Goal: Task Accomplishment & Management: Complete application form

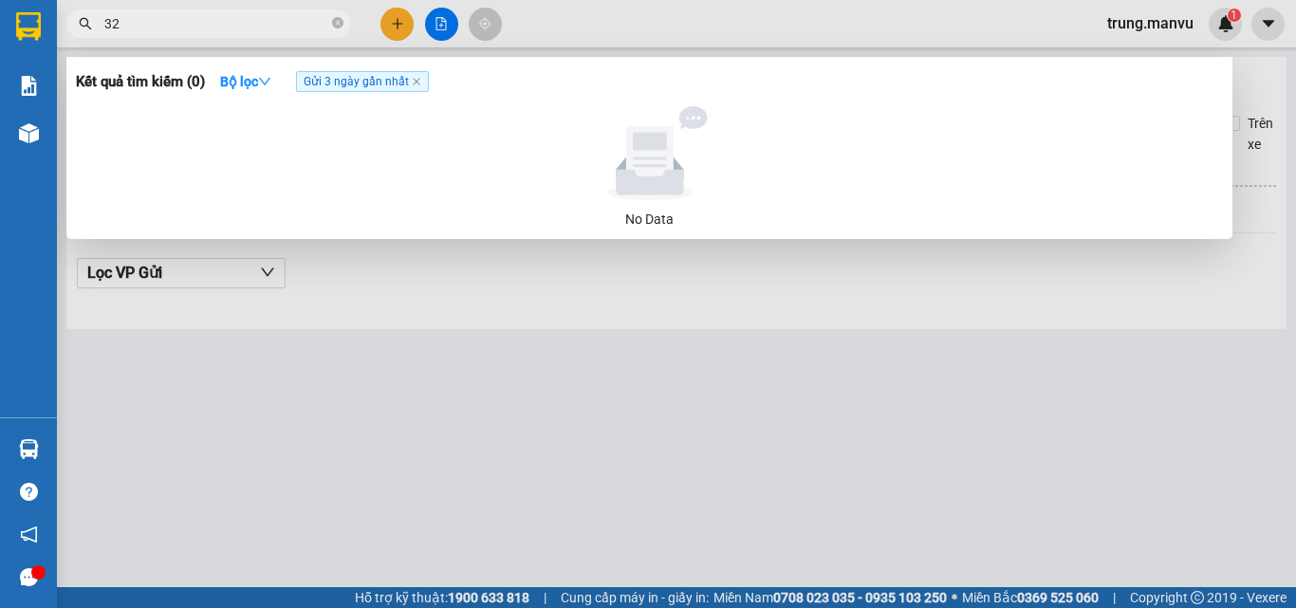
type input "3"
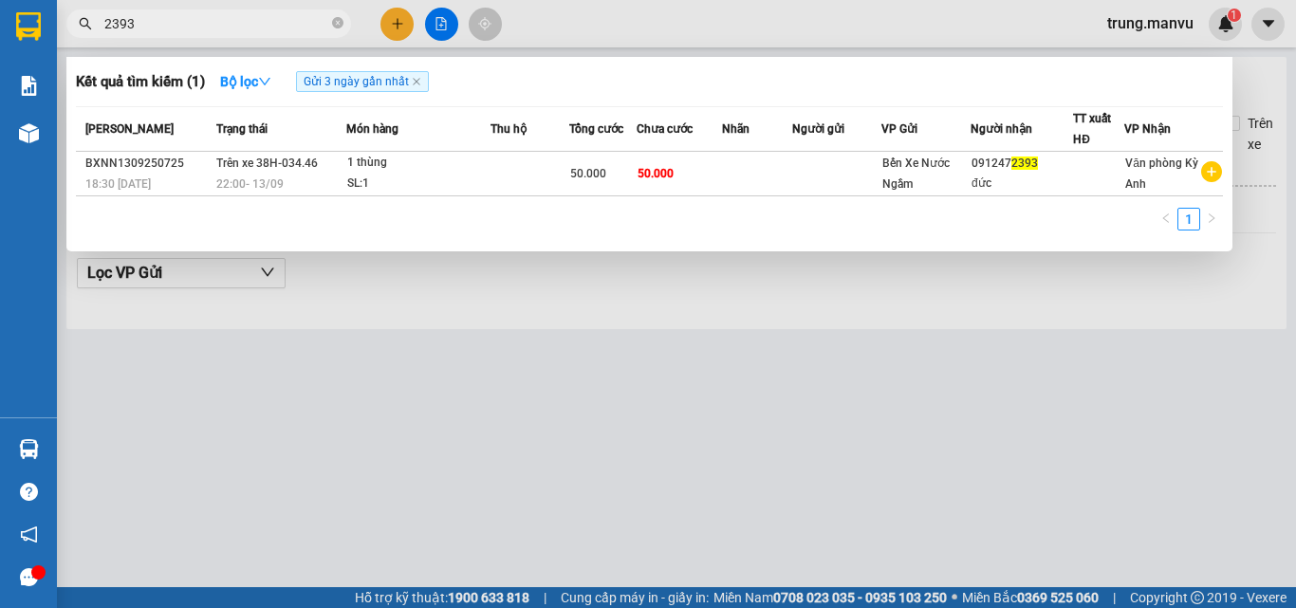
type input "2393"
click at [514, 367] on div at bounding box center [648, 304] width 1296 height 608
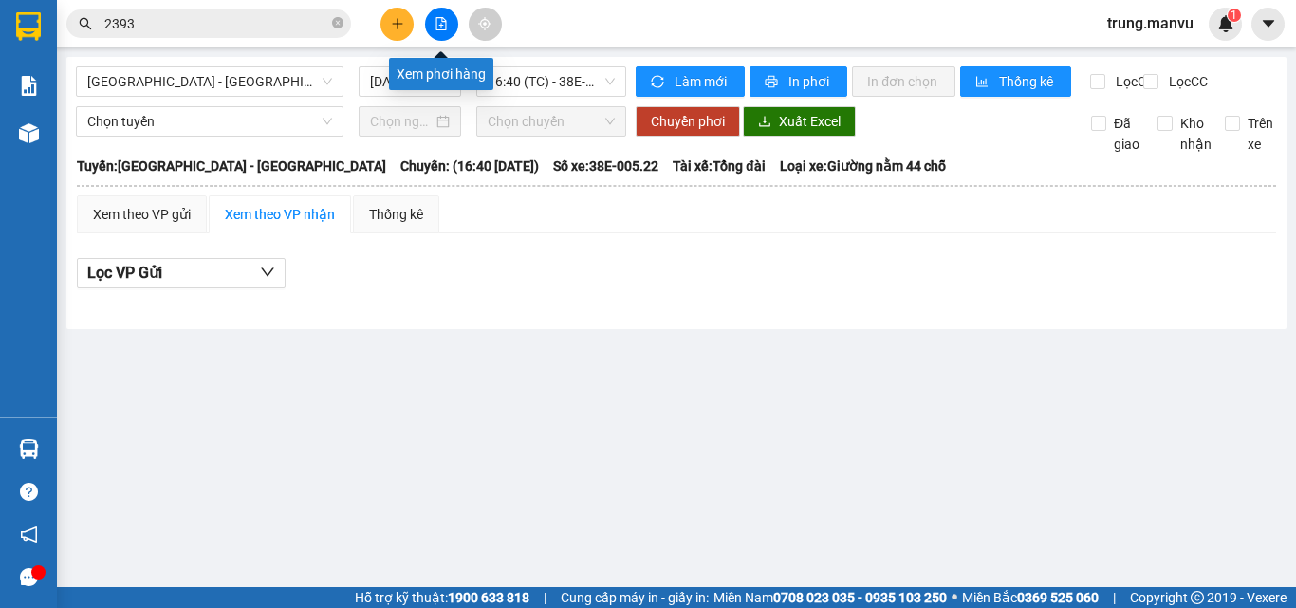
click at [440, 26] on icon "file-add" at bounding box center [441, 23] width 10 height 13
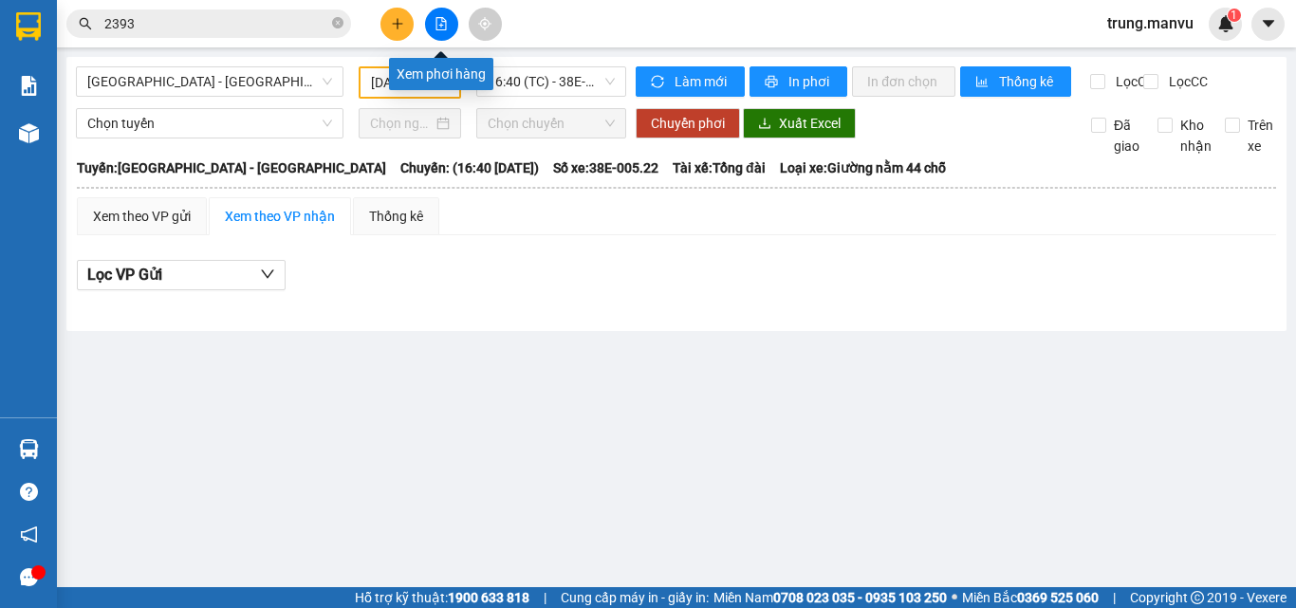
click at [439, 26] on icon "file-add" at bounding box center [441, 23] width 10 height 13
click at [528, 82] on span "16:40 (TC) - 38E-005.22" at bounding box center [551, 81] width 127 height 28
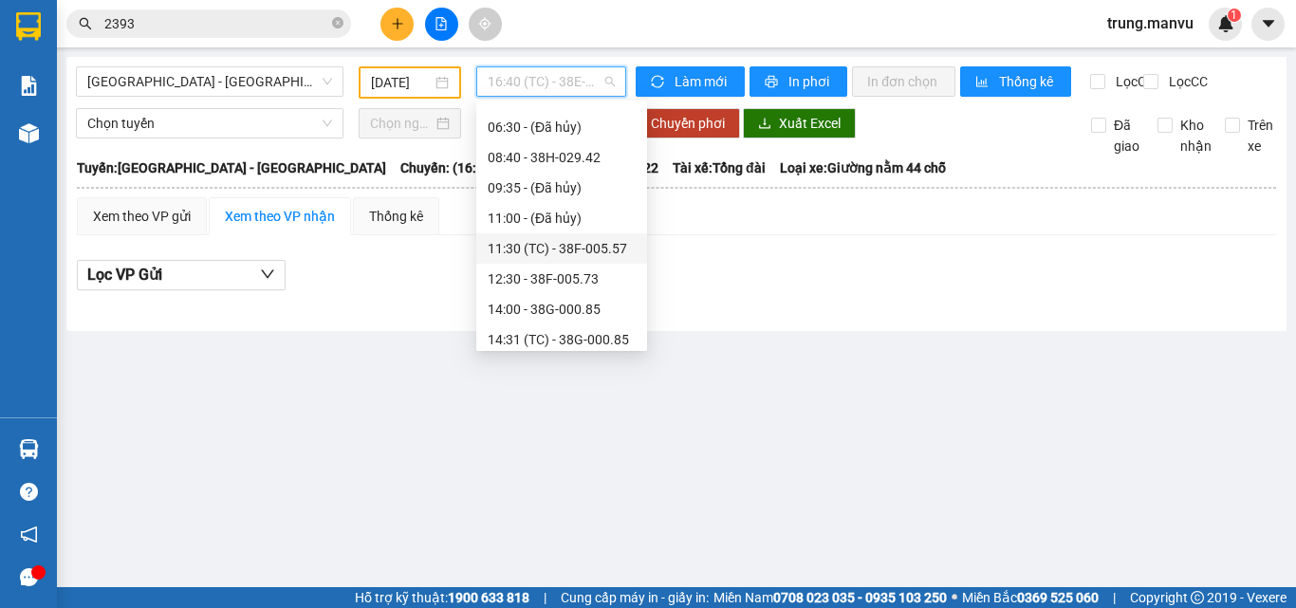
scroll to position [213, 0]
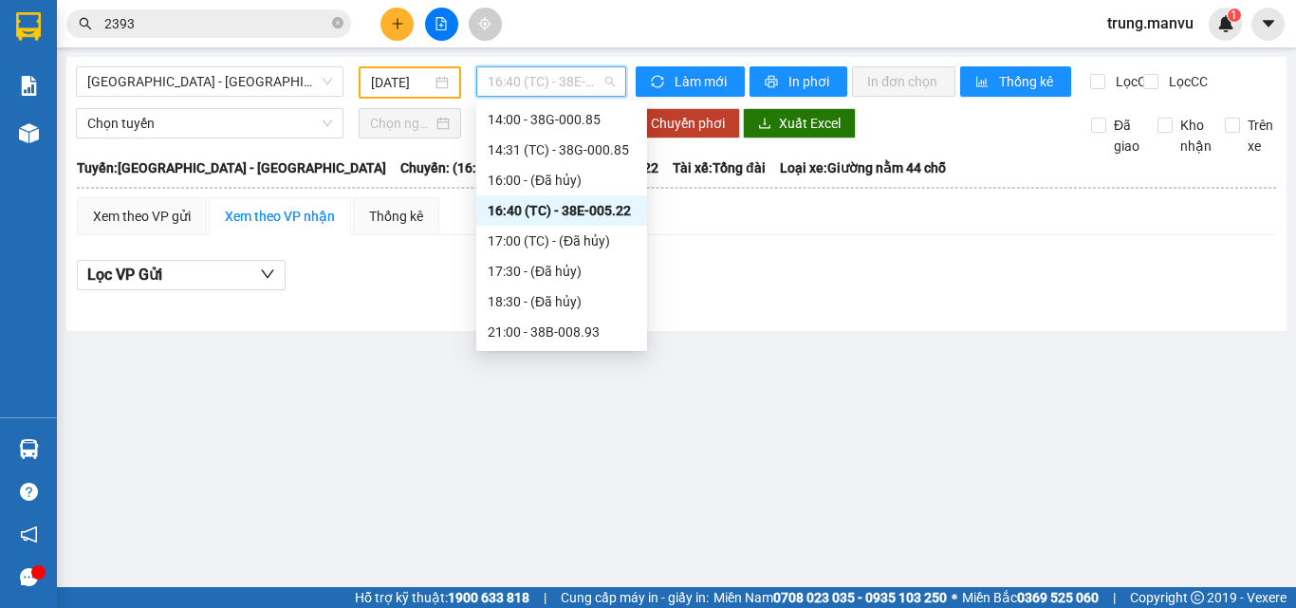
click at [573, 205] on div "16:40 (TC) - 38E-005.22" at bounding box center [562, 210] width 148 height 21
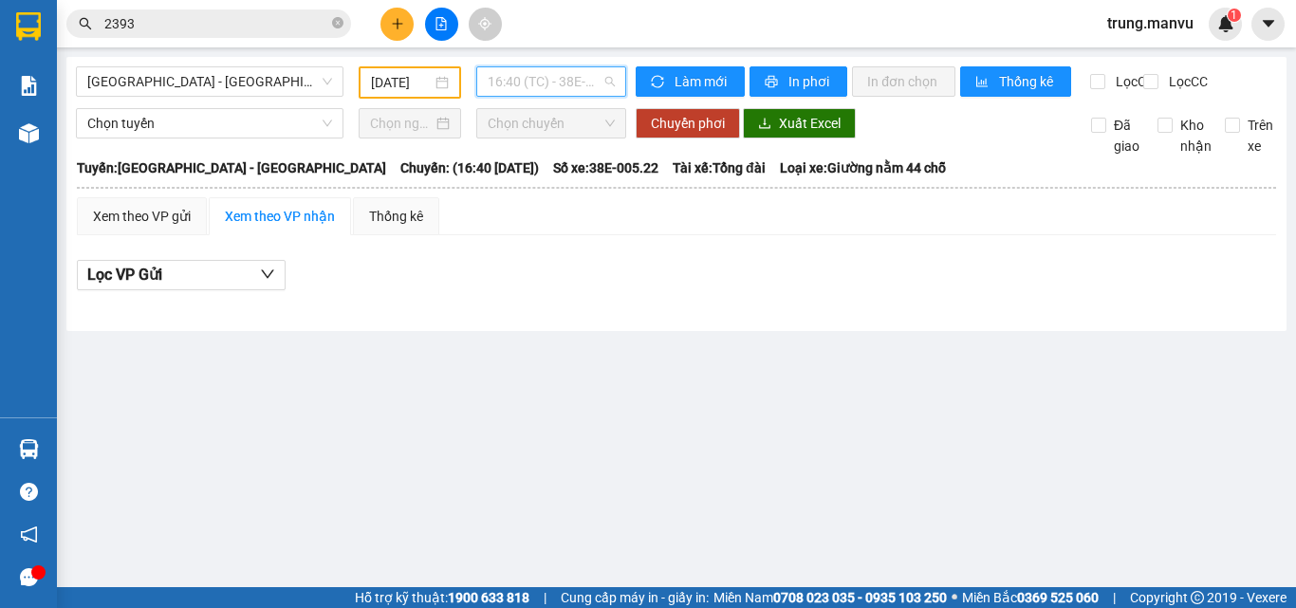
click at [510, 79] on span "16:40 (TC) - 38E-005.22" at bounding box center [551, 81] width 127 height 28
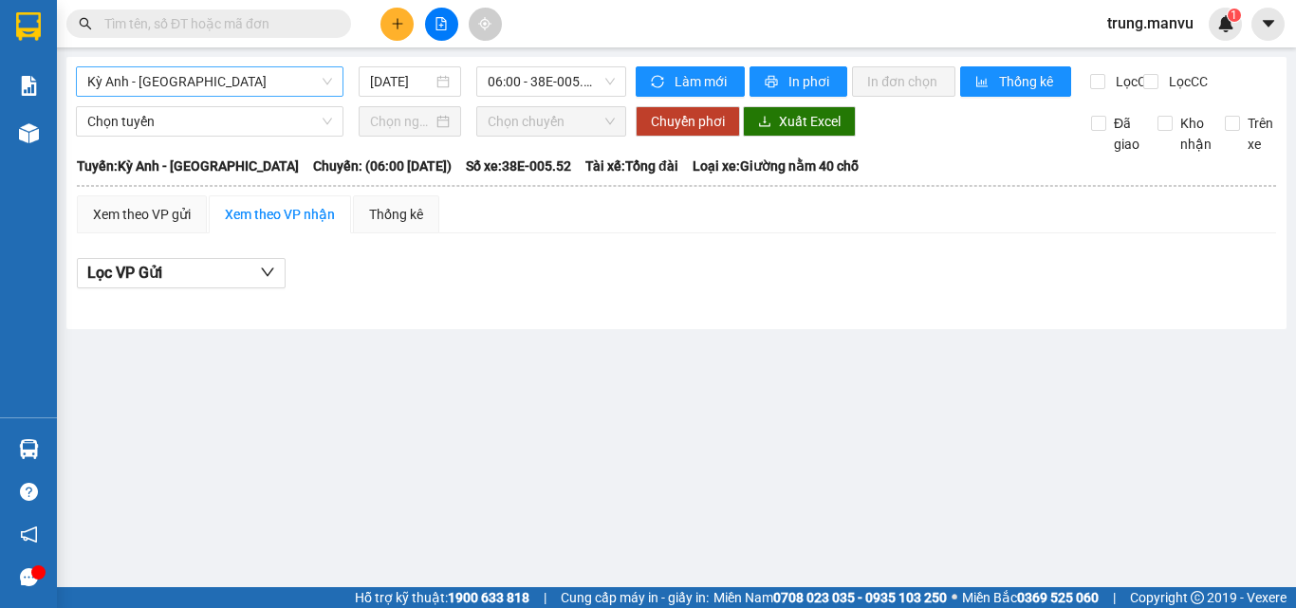
click at [249, 86] on span "Kỳ Anh - [GEOGRAPHIC_DATA]" at bounding box center [209, 81] width 245 height 28
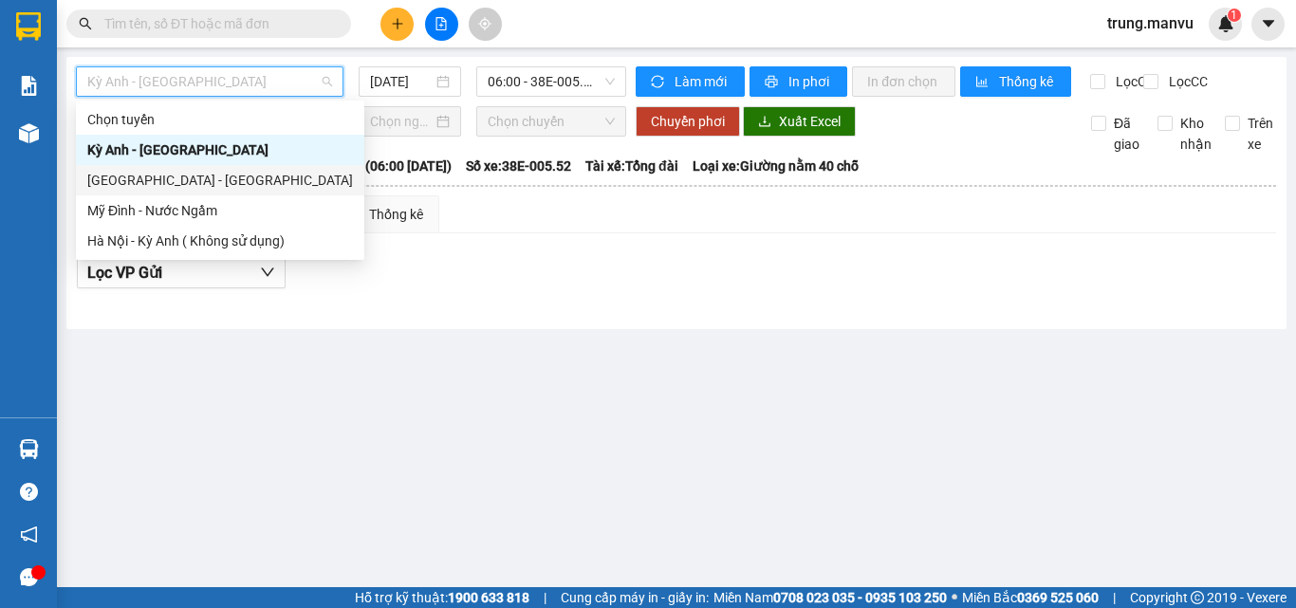
click at [155, 174] on div "[GEOGRAPHIC_DATA] - [GEOGRAPHIC_DATA]" at bounding box center [220, 180] width 266 height 21
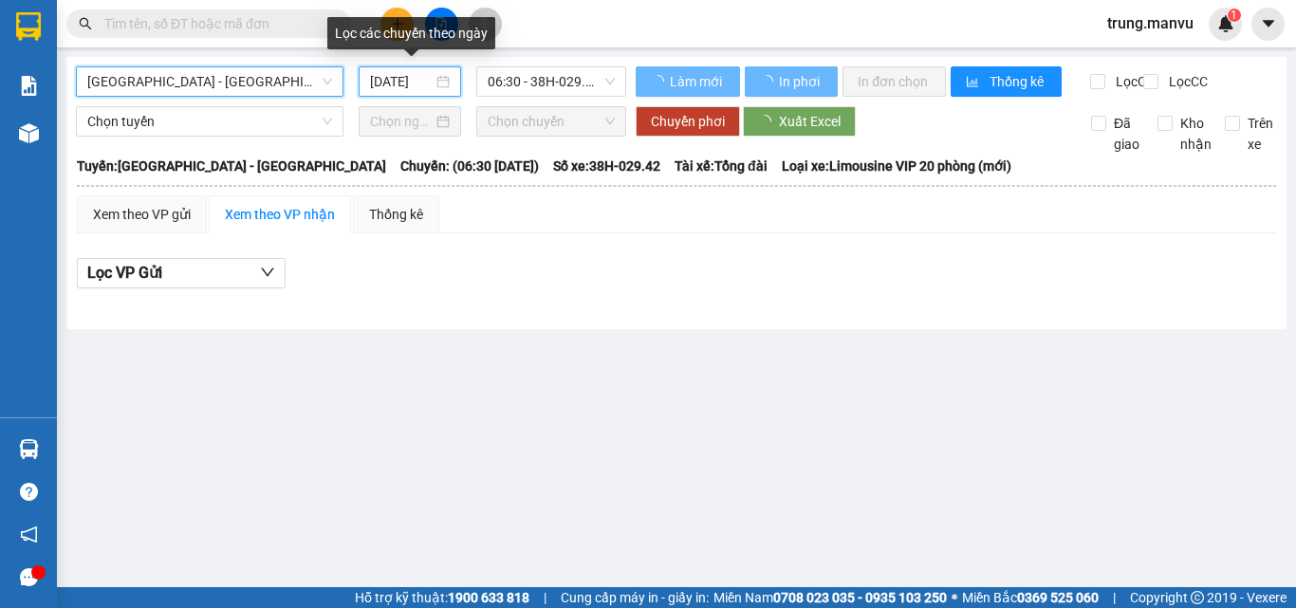
click at [417, 76] on input "[DATE]" at bounding box center [401, 81] width 63 height 21
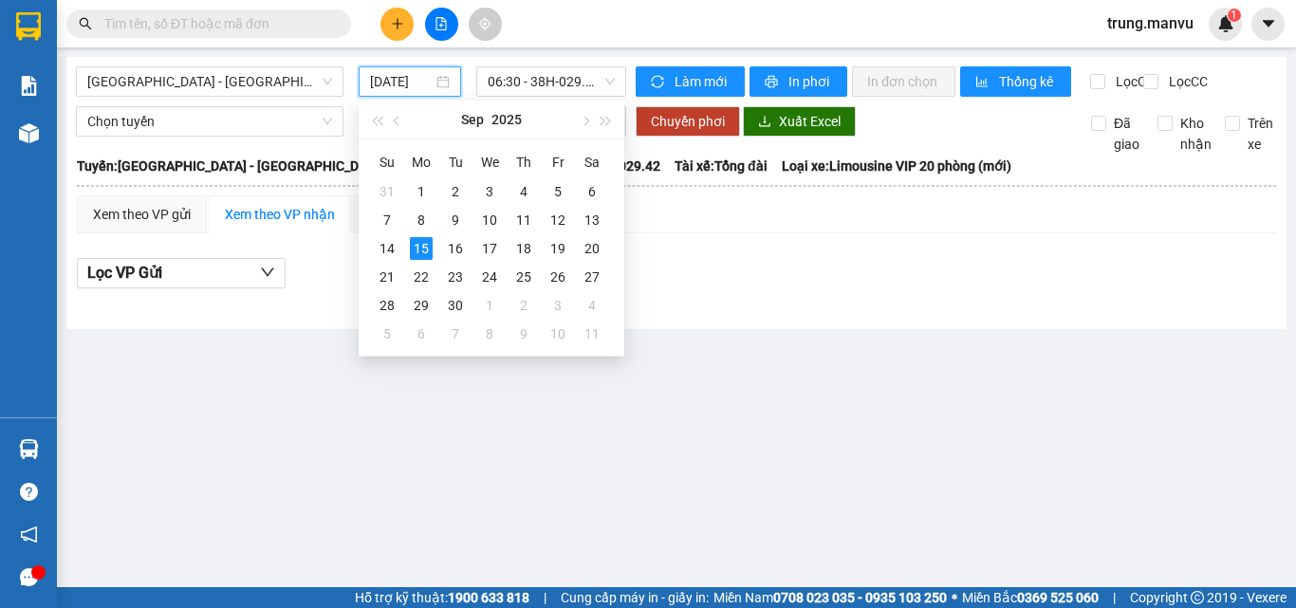
drag, startPoint x: 649, startPoint y: 223, endPoint x: 623, endPoint y: 158, distance: 69.4
click at [649, 221] on div "Xem theo VP gửi Xem theo VP nhận Thống kê" at bounding box center [676, 214] width 1199 height 38
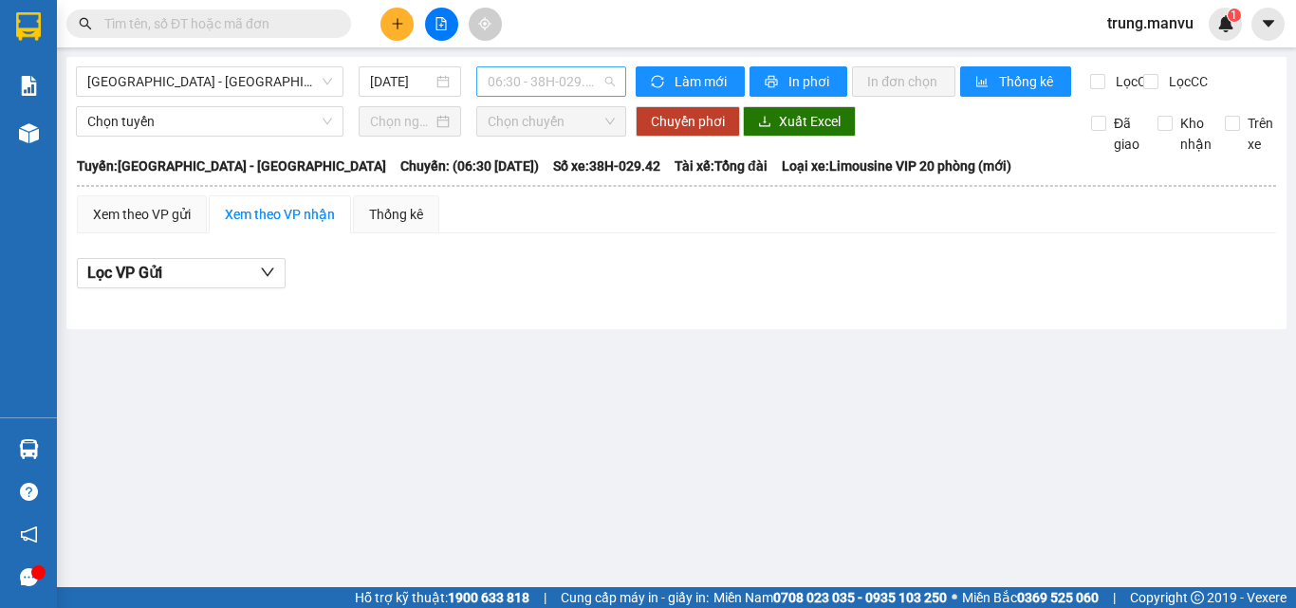
click at [565, 88] on span "06:30 - 38H-029.42" at bounding box center [551, 81] width 127 height 28
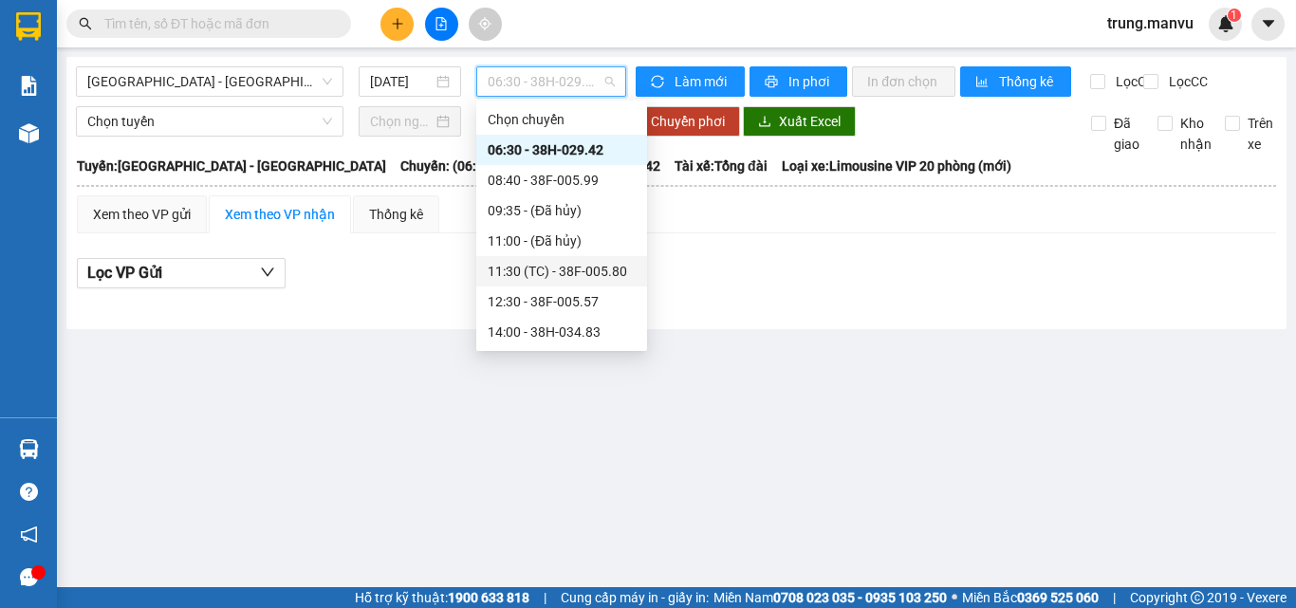
scroll to position [95, 0]
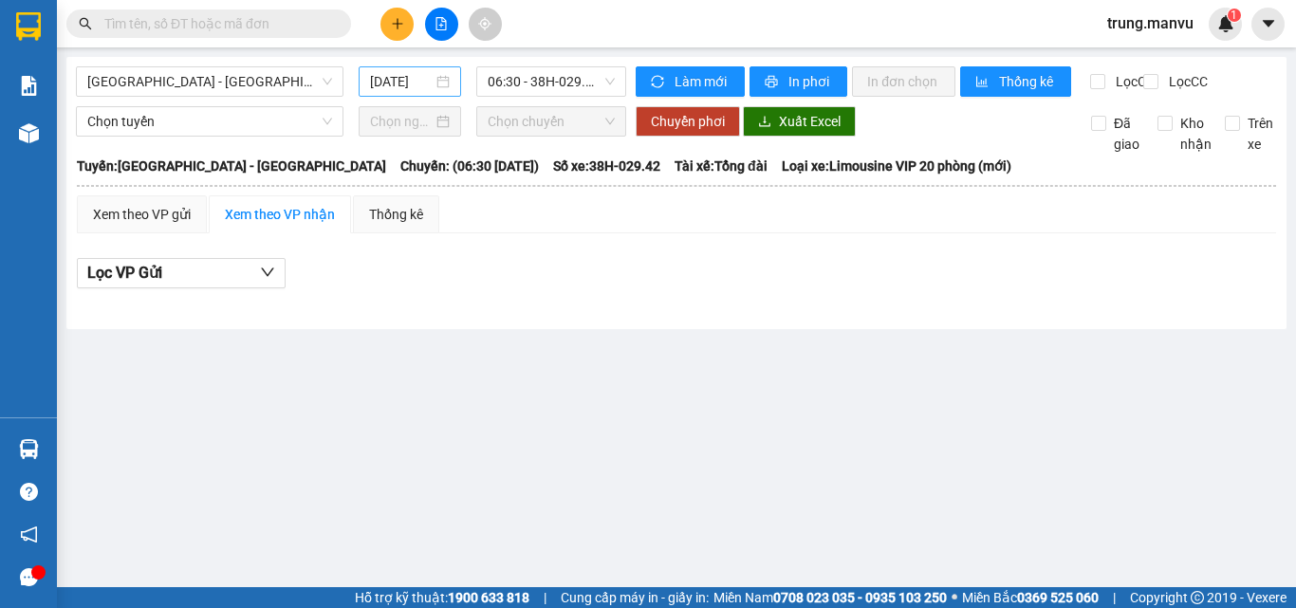
click at [403, 95] on div "[DATE]" at bounding box center [410, 81] width 102 height 30
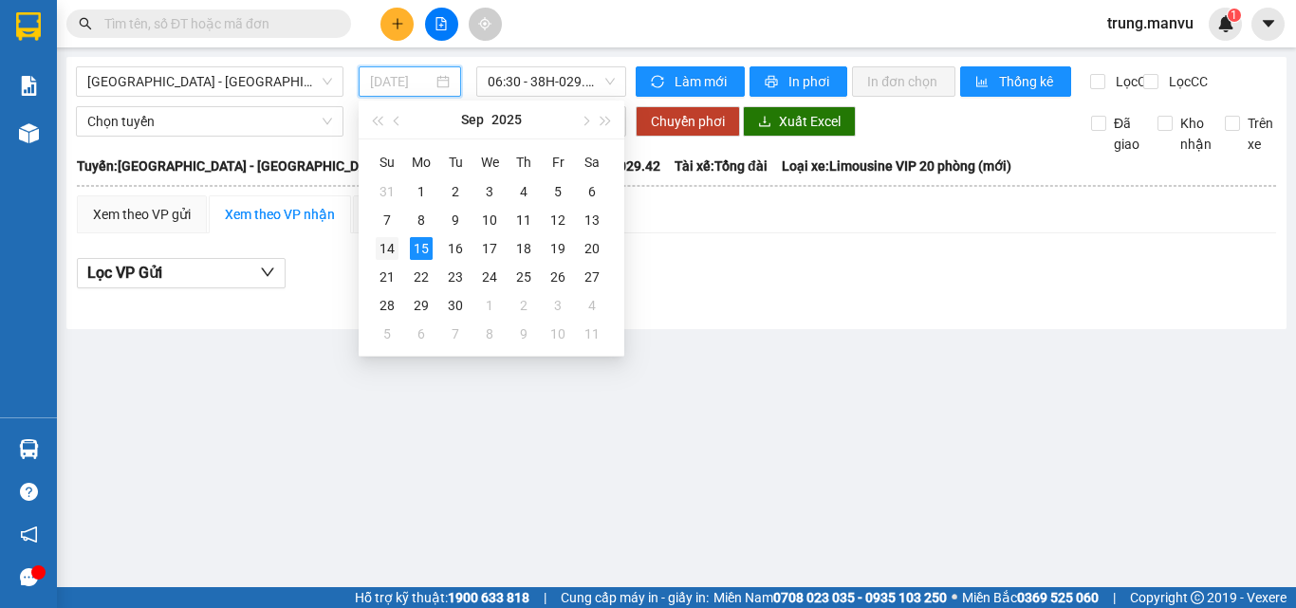
click at [385, 252] on div "14" at bounding box center [387, 248] width 23 height 23
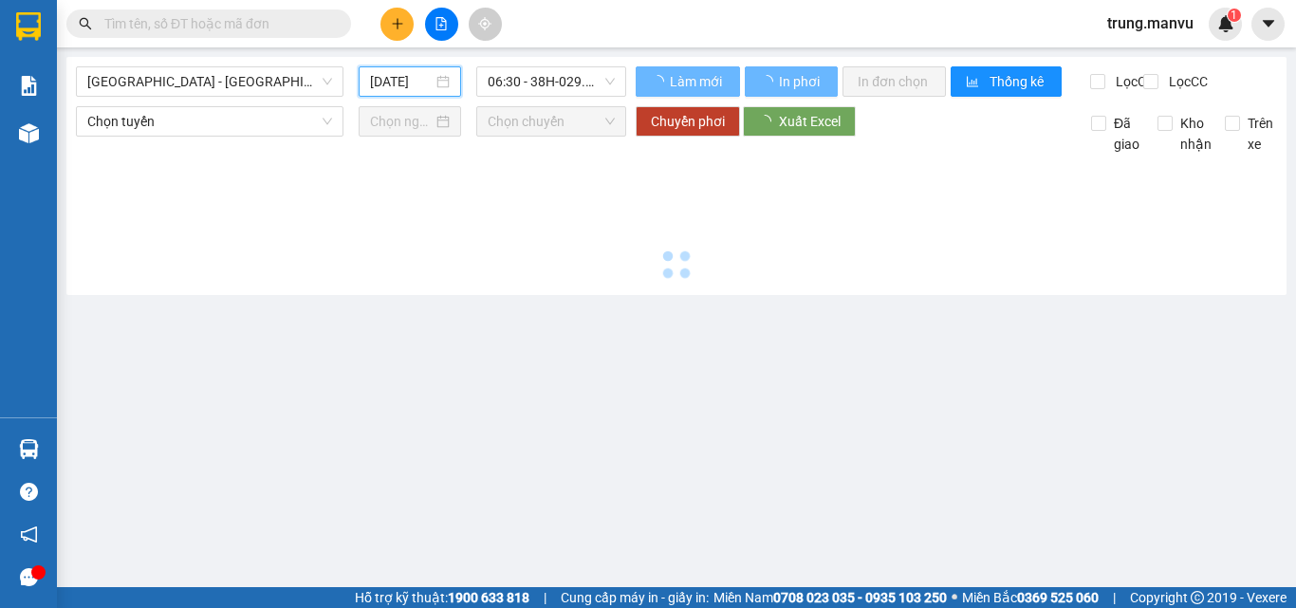
type input "[DATE]"
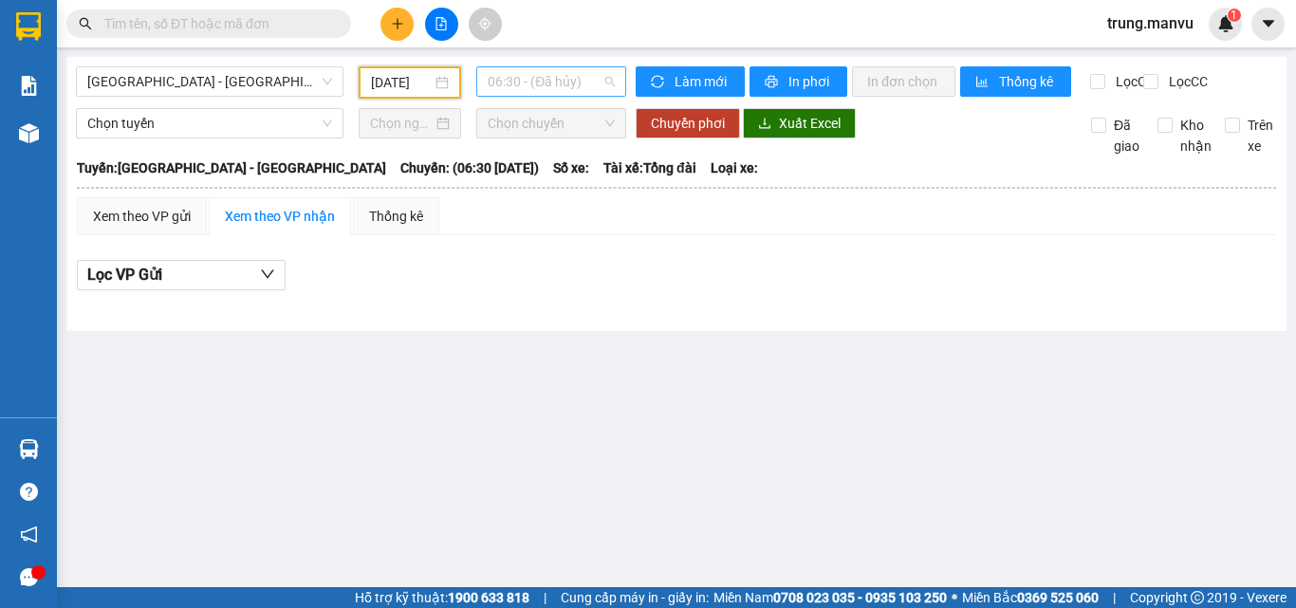
click at [573, 81] on span "06:30 - (Đã hủy)" at bounding box center [551, 81] width 127 height 28
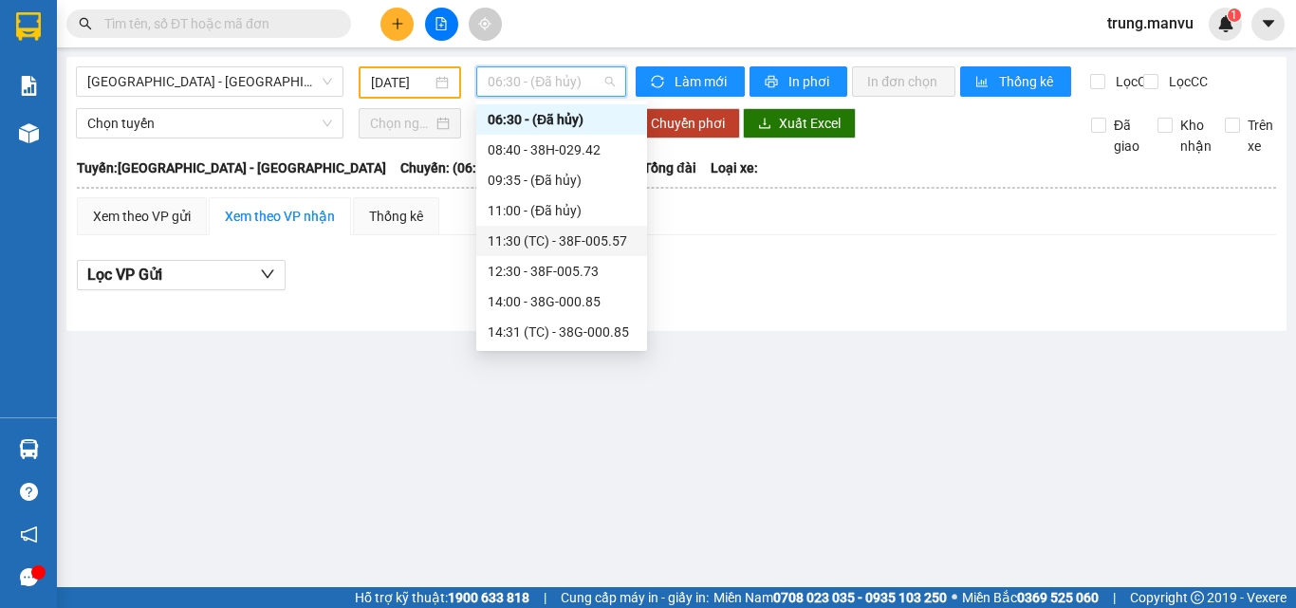
scroll to position [125, 0]
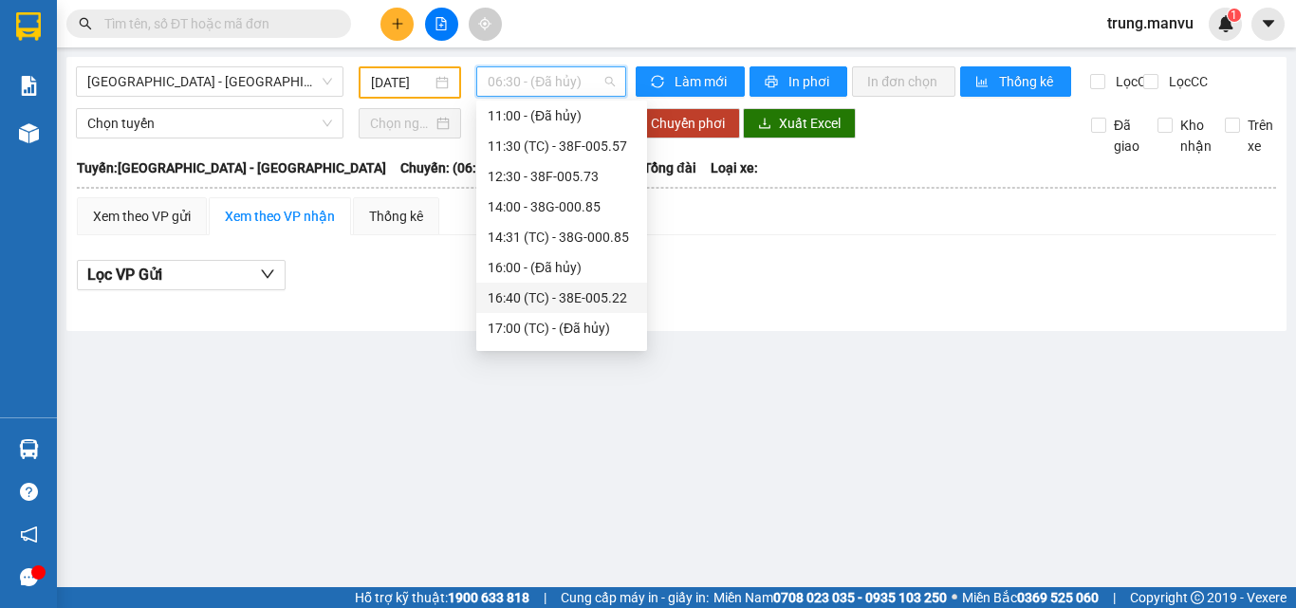
click at [581, 287] on div "16:40 (TC) - 38E-005.22" at bounding box center [561, 298] width 171 height 30
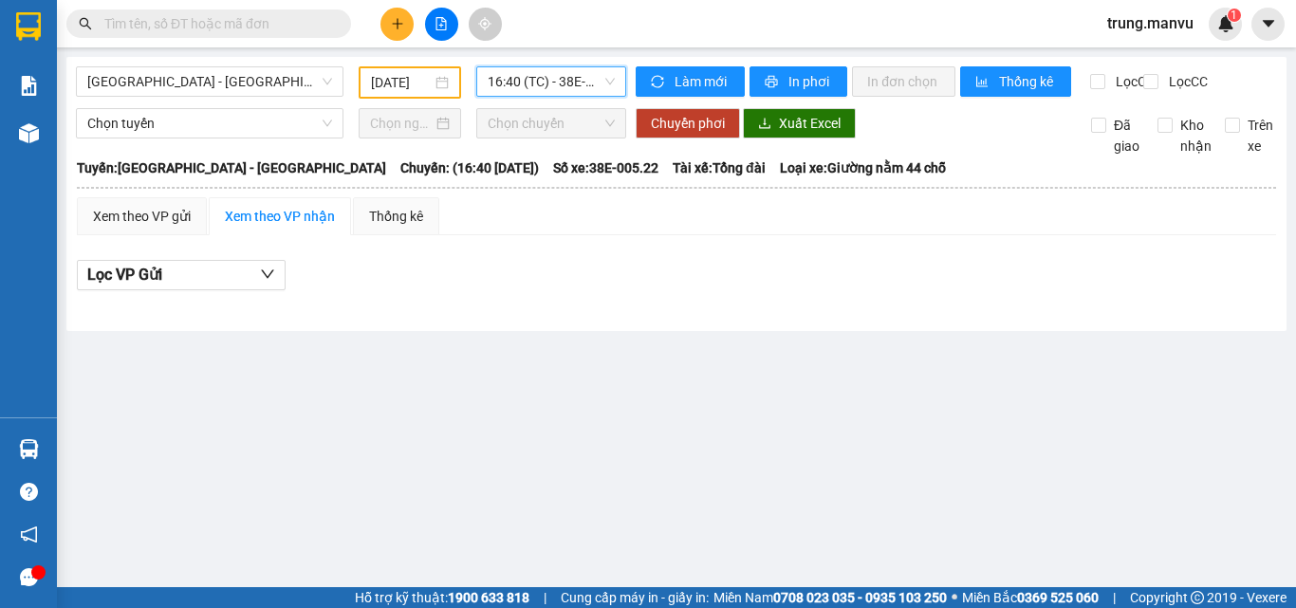
click at [593, 85] on span "16:40 (TC) - 38E-005.22" at bounding box center [551, 81] width 127 height 28
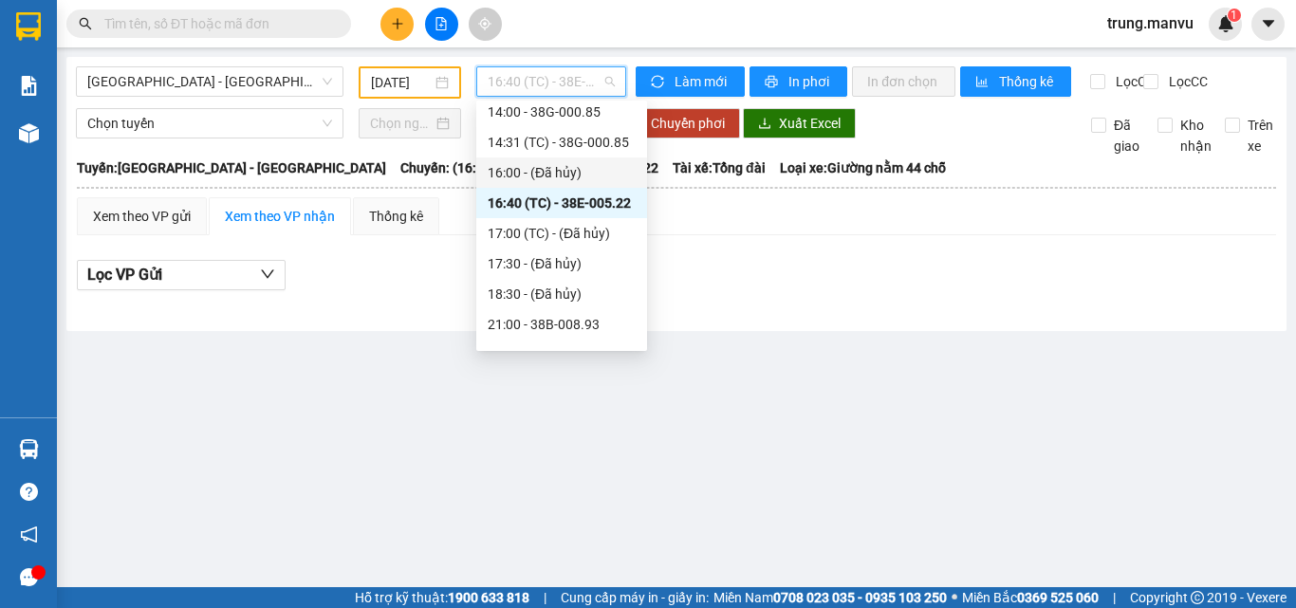
scroll to position [315, 0]
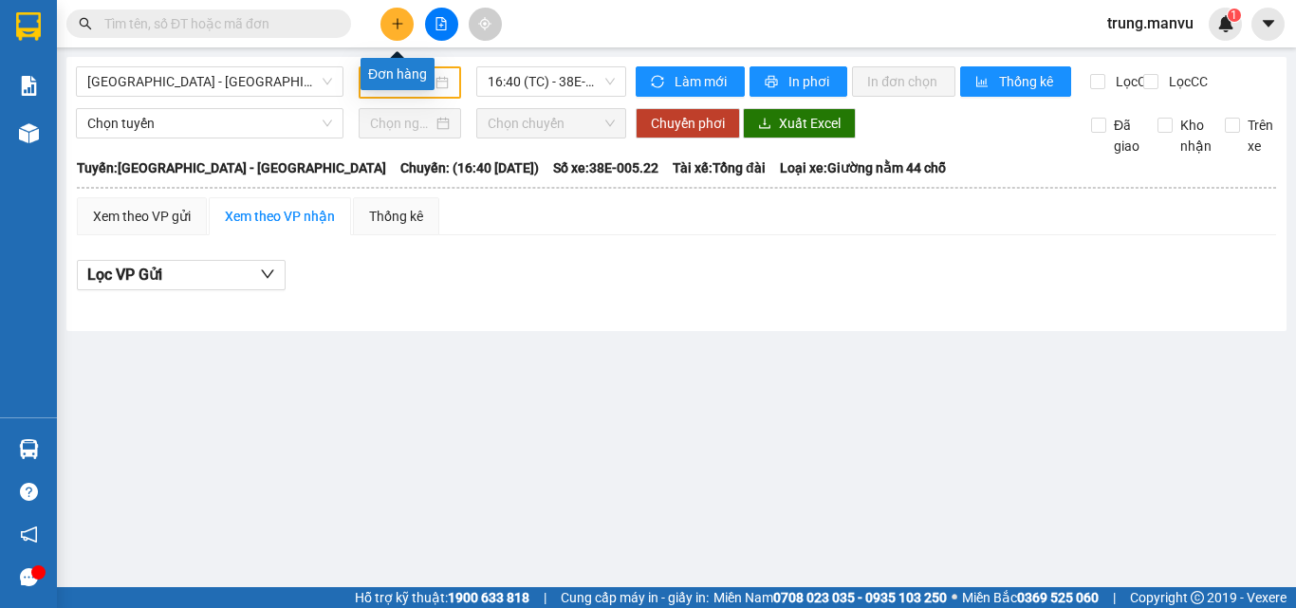
click at [398, 9] on button at bounding box center [396, 24] width 33 height 33
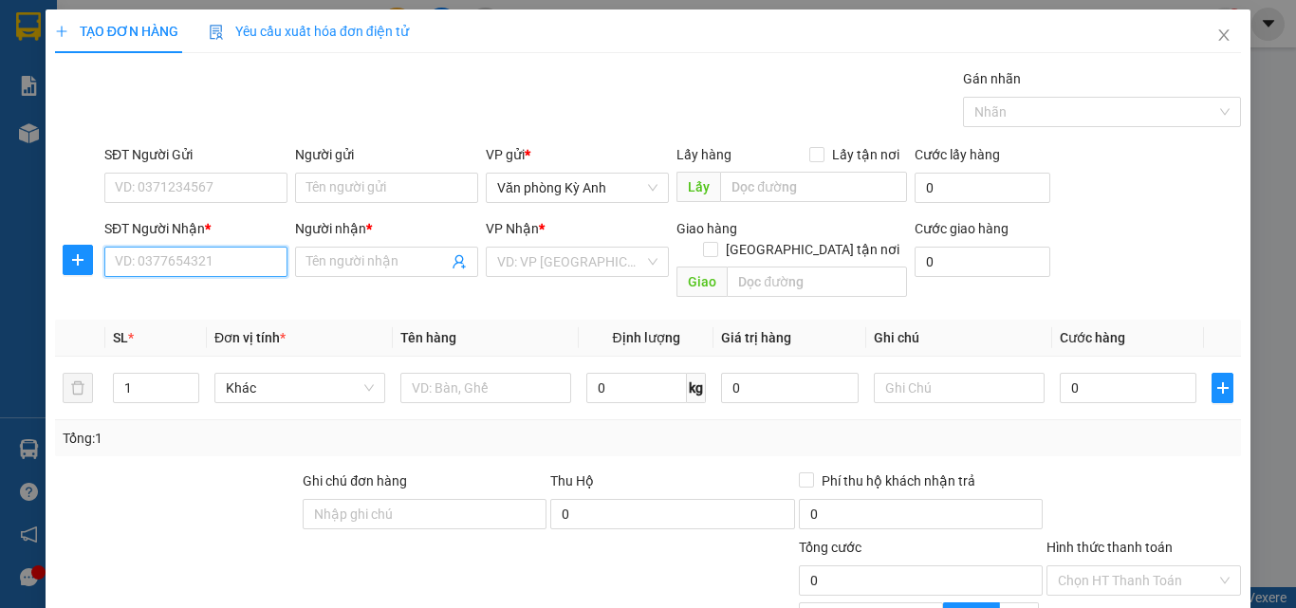
click at [141, 254] on input "SĐT Người Nhận *" at bounding box center [195, 262] width 183 height 30
type input "0979346115"
click at [159, 297] on div "0979346115 - kt" at bounding box center [194, 299] width 158 height 21
type input "kt"
type input "cầu giát"
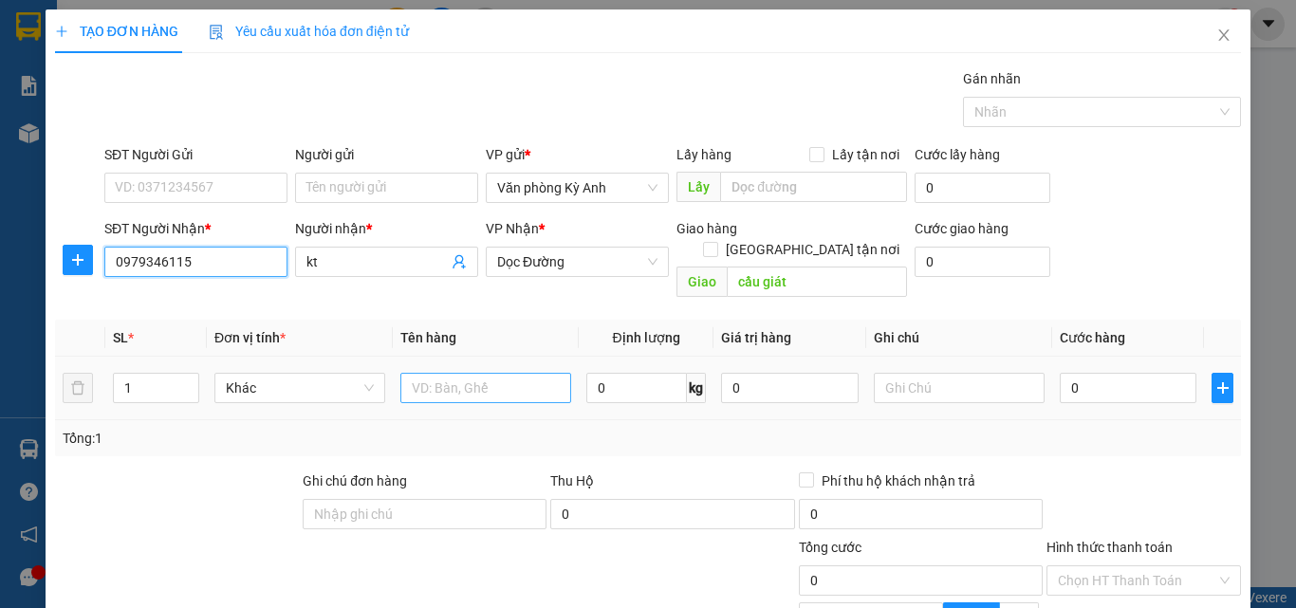
type input "0979346115"
click at [466, 373] on input "text" at bounding box center [485, 388] width 171 height 30
type input "1 xop"
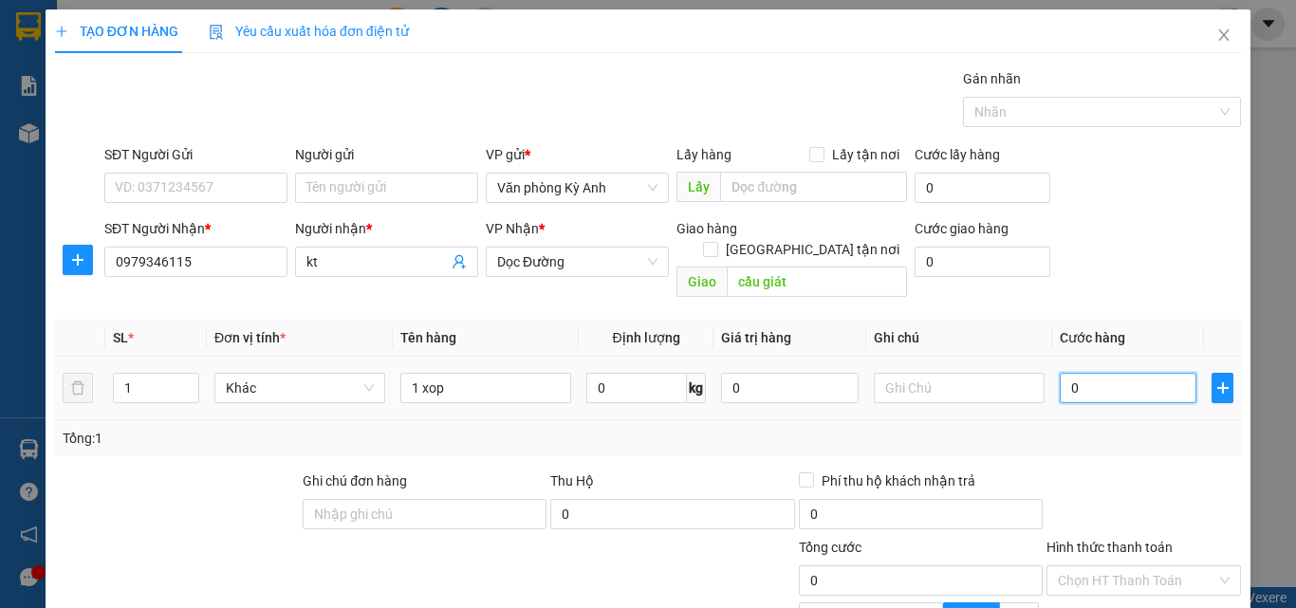
click at [1105, 373] on input "0" at bounding box center [1128, 388] width 137 height 30
type input "7"
type input "70"
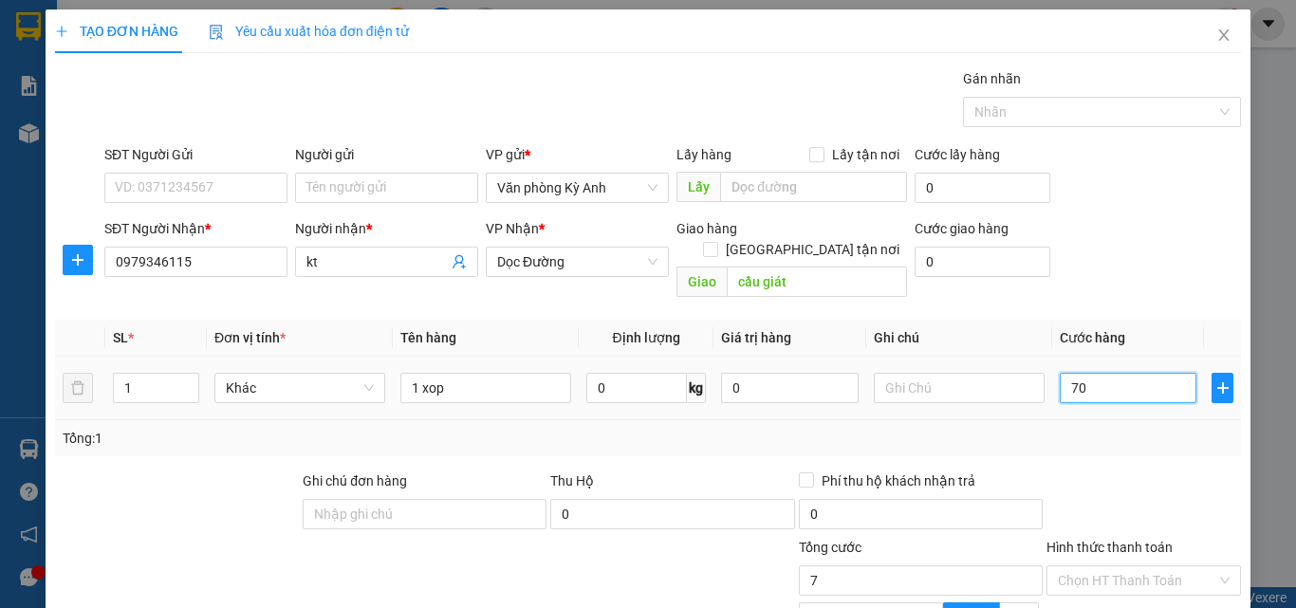
type input "70"
type input "700"
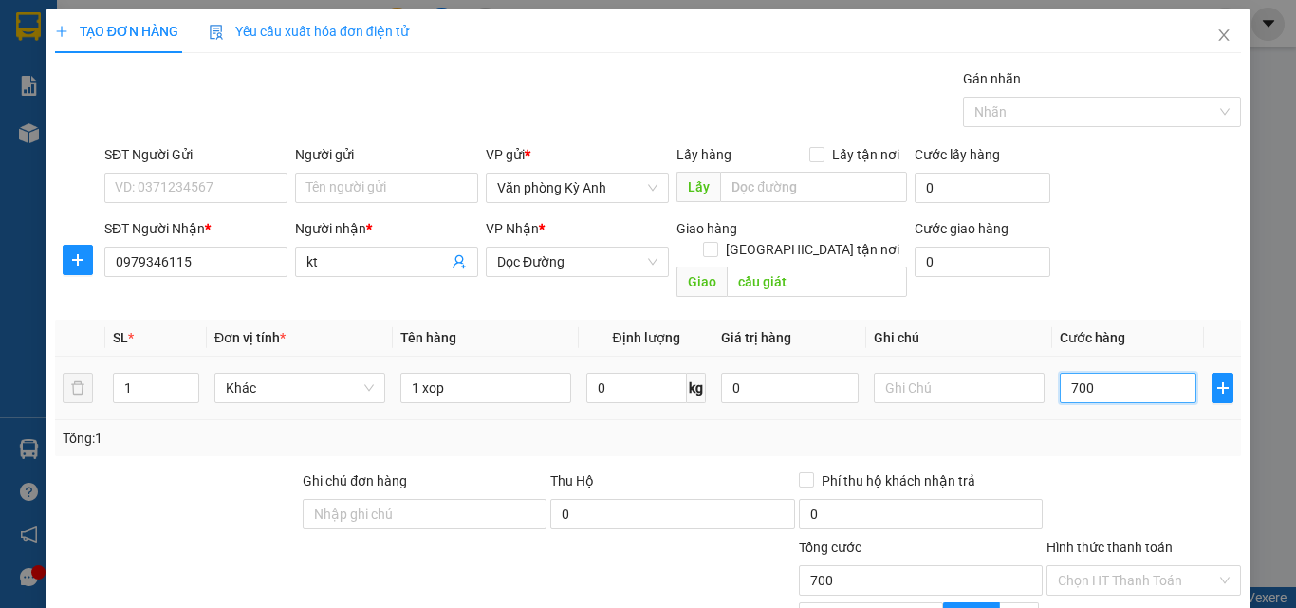
type input "7.000"
type input "70.000"
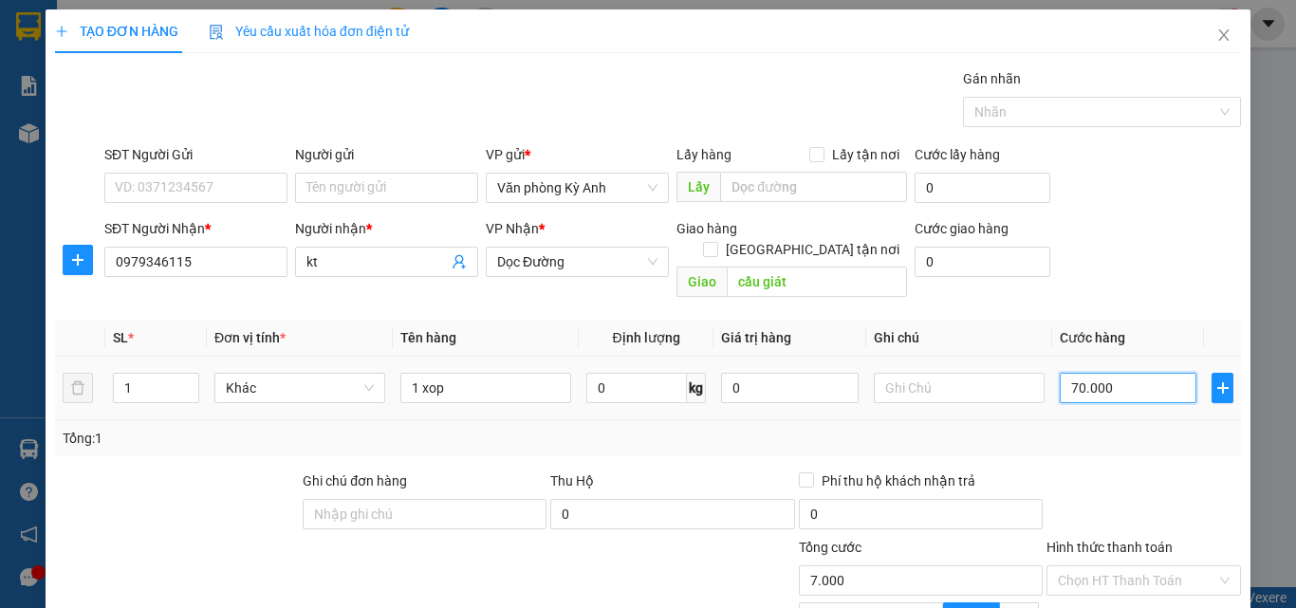
type input "70.000"
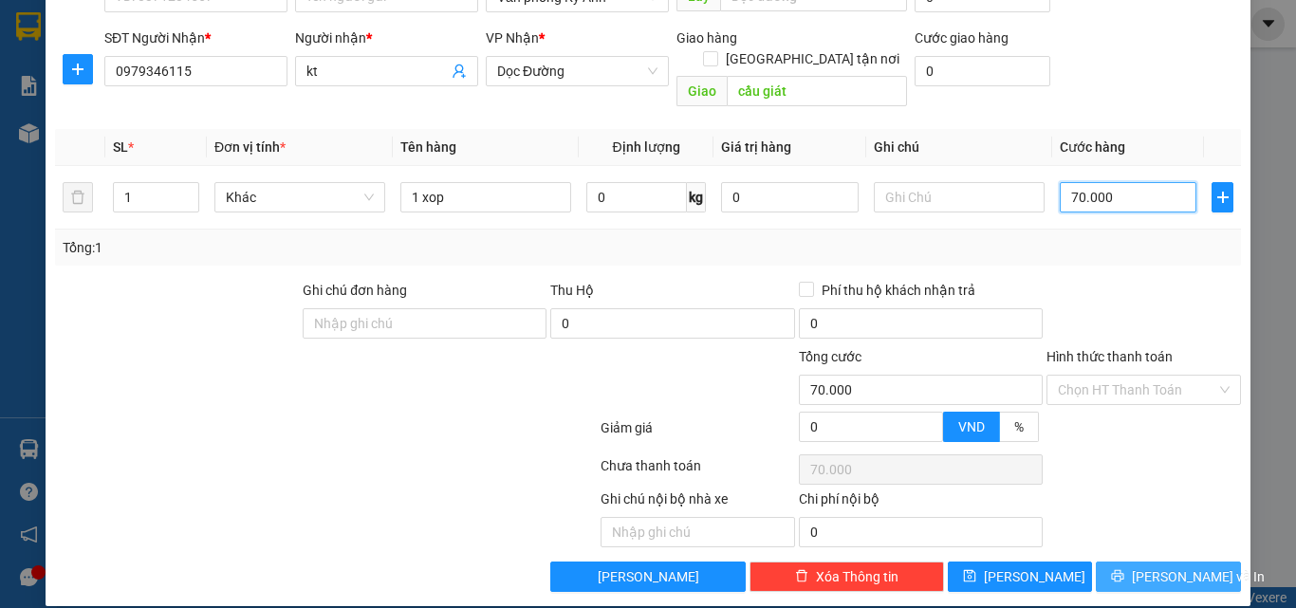
type input "70.000"
click at [1108, 562] on button "[PERSON_NAME] và In" at bounding box center [1168, 577] width 145 height 30
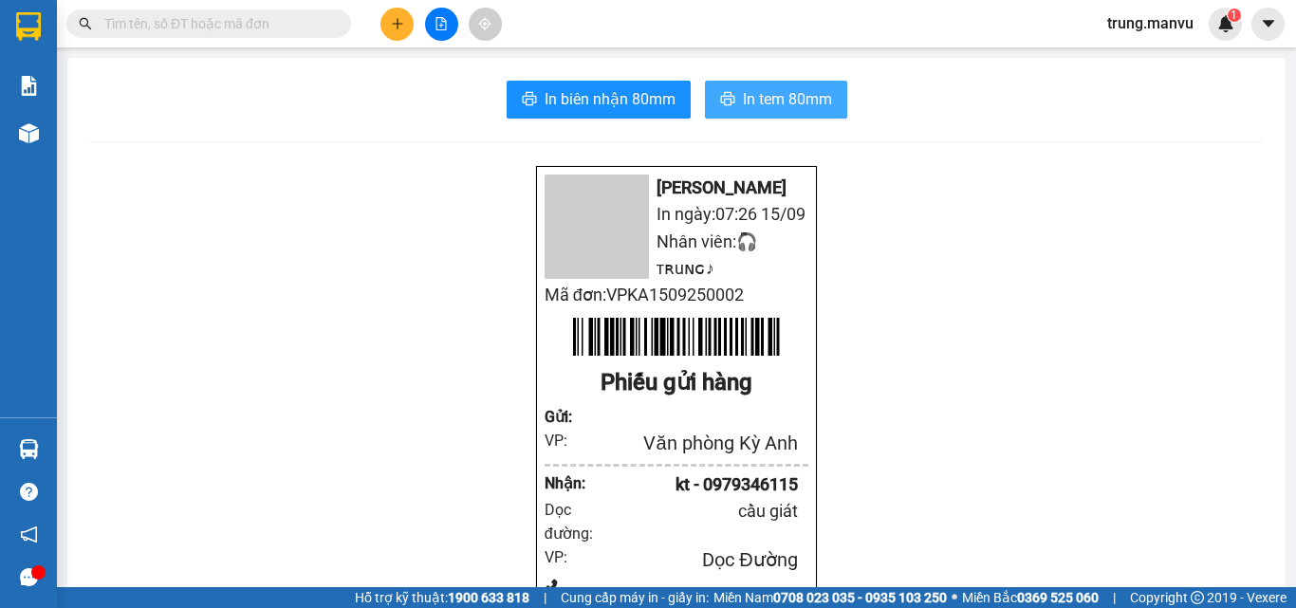
click at [746, 88] on span "In tem 80mm" at bounding box center [787, 99] width 89 height 24
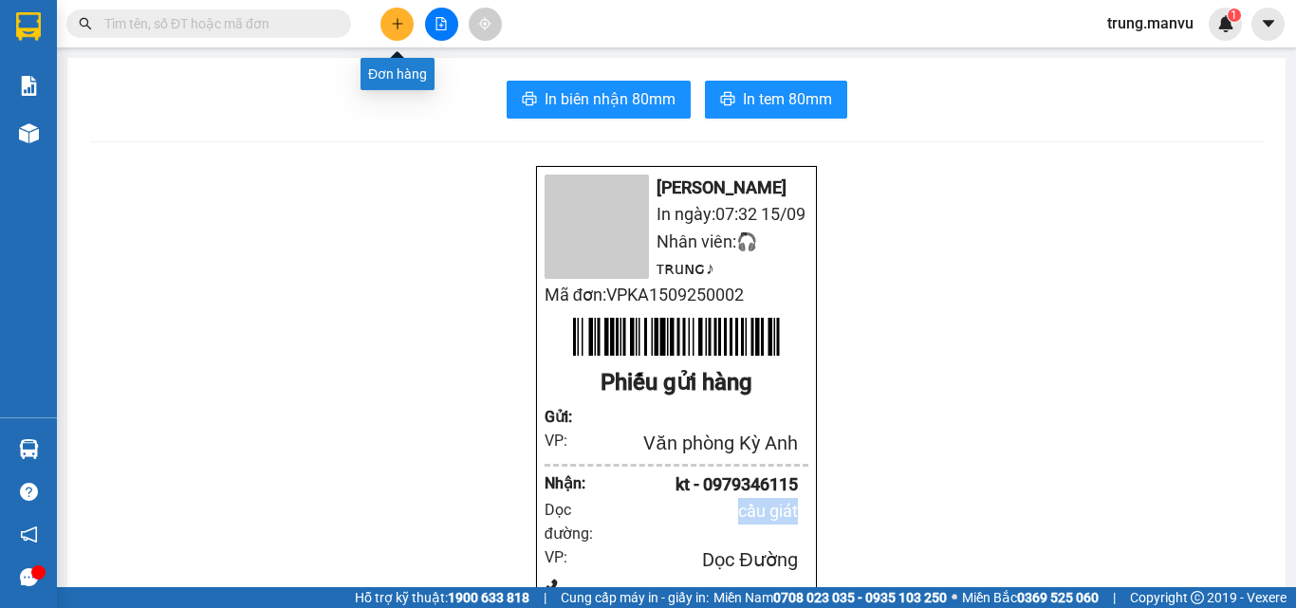
click at [385, 23] on button at bounding box center [396, 24] width 33 height 33
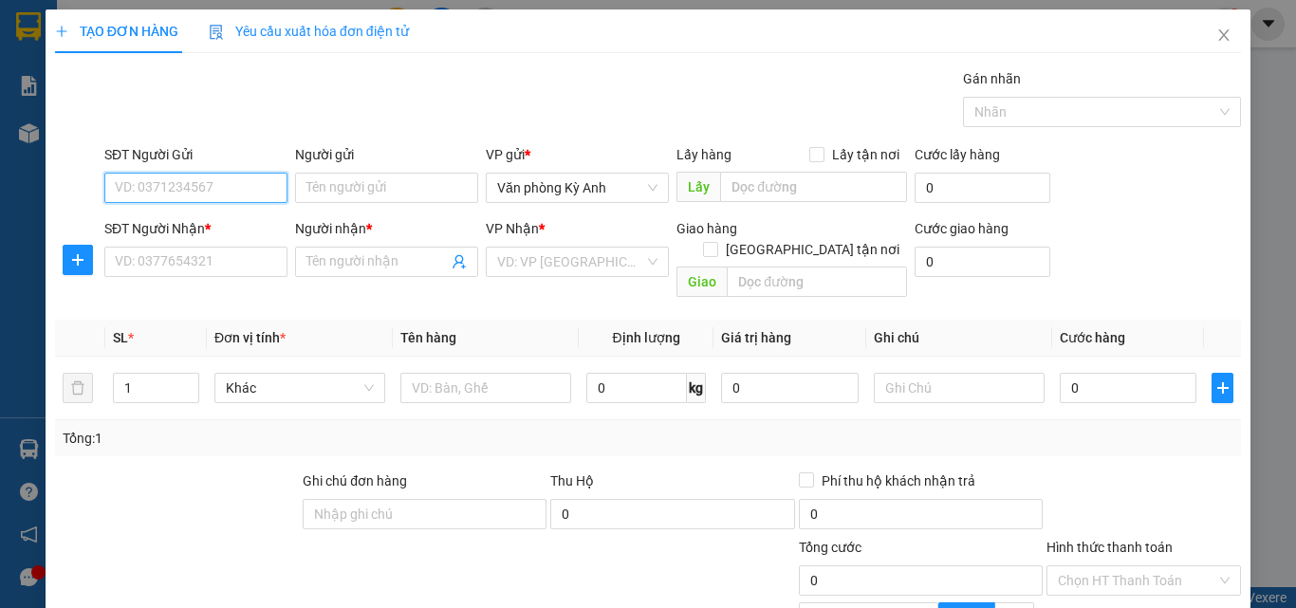
click at [192, 192] on input "SĐT Người Gửi" at bounding box center [195, 188] width 183 height 30
click at [195, 226] on div "0383855797 - c bích" at bounding box center [194, 225] width 158 height 21
type input "0383855797"
type input "c bích"
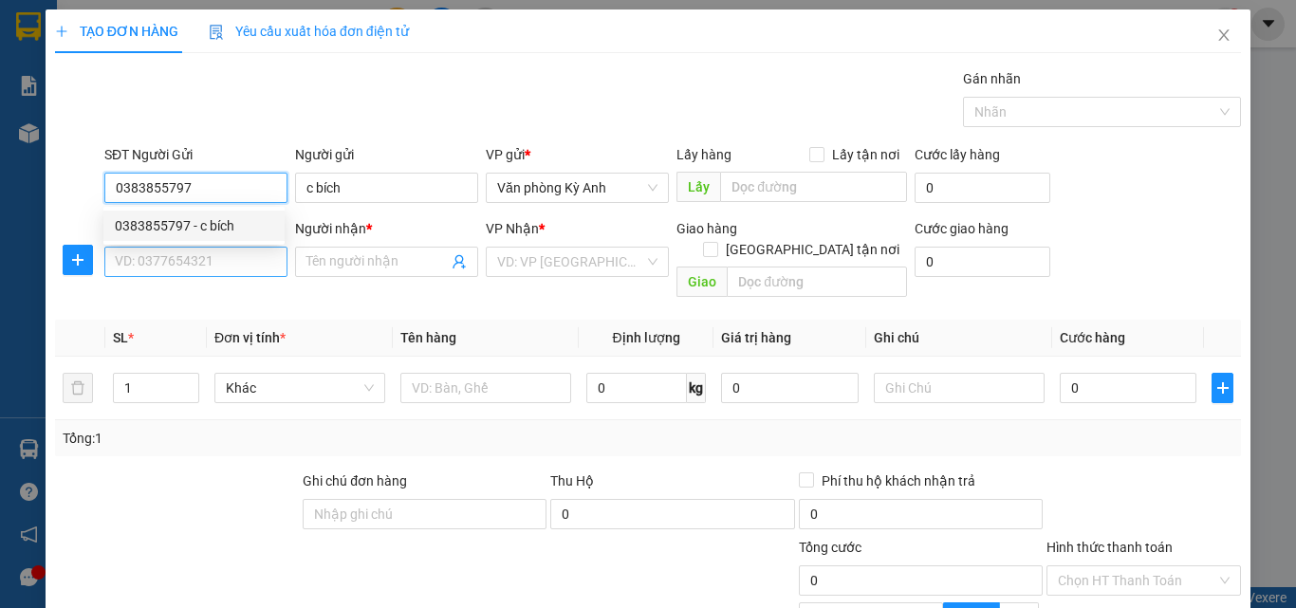
type input "0383855797"
click at [208, 271] on input "SĐT Người Nhận *" at bounding box center [195, 262] width 183 height 30
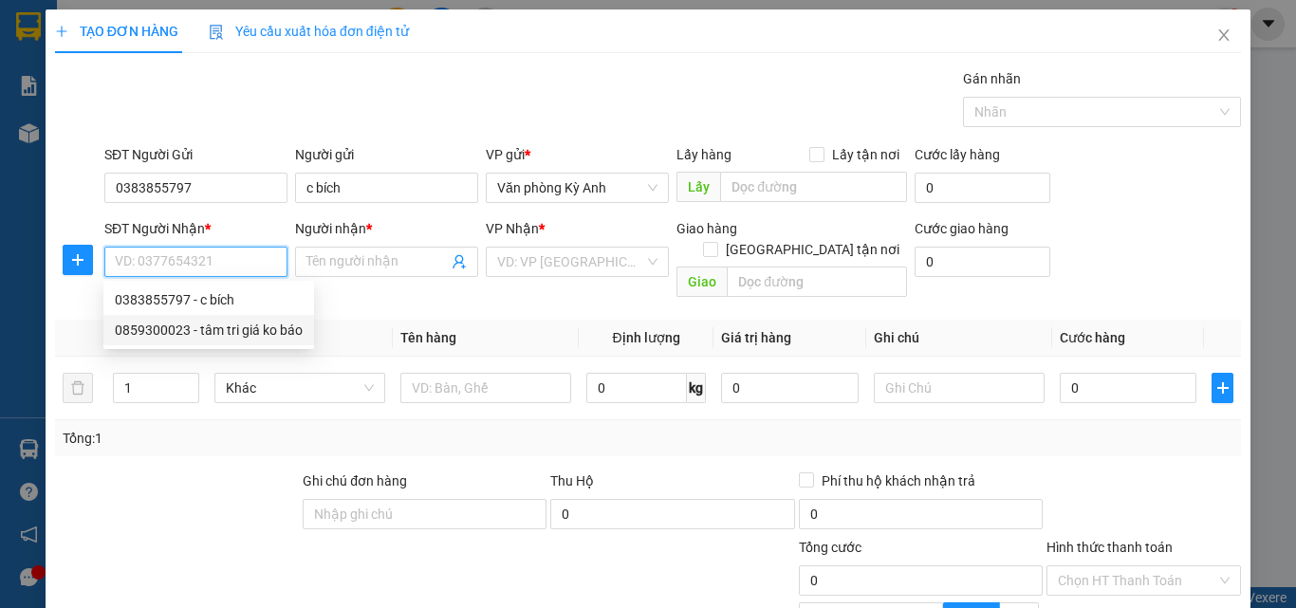
click at [293, 319] on div "0859300023 - tâm tri giá ko báo" at bounding box center [208, 330] width 211 height 30
type input "0859300023"
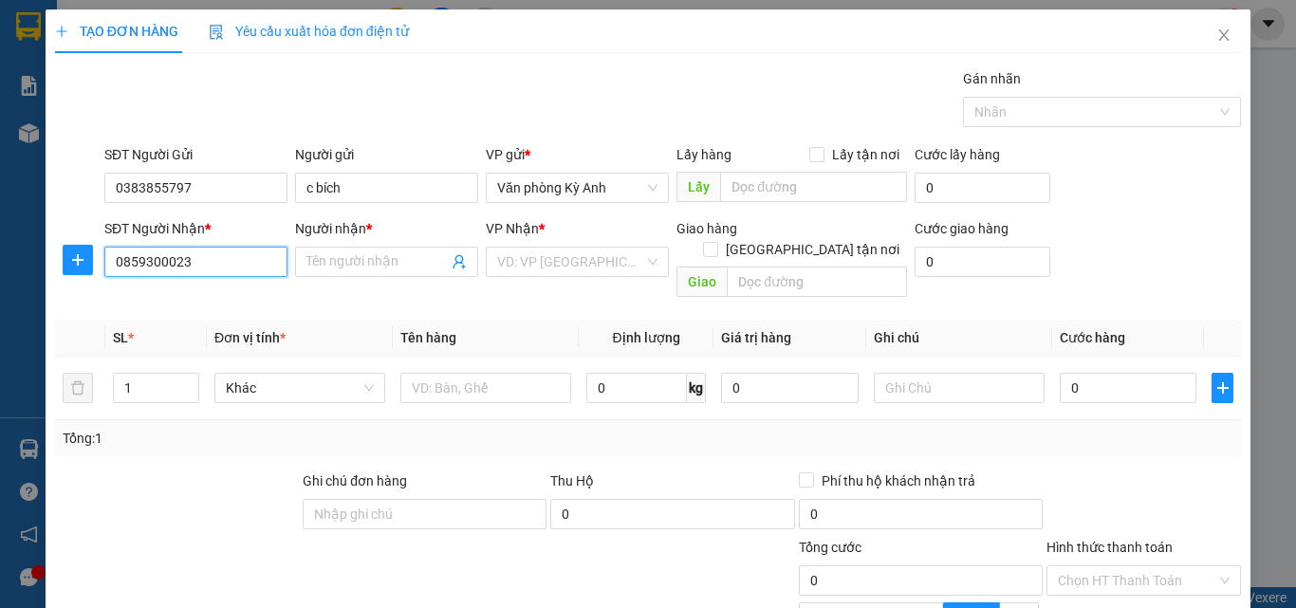
type input "tâm tri giá ko báo"
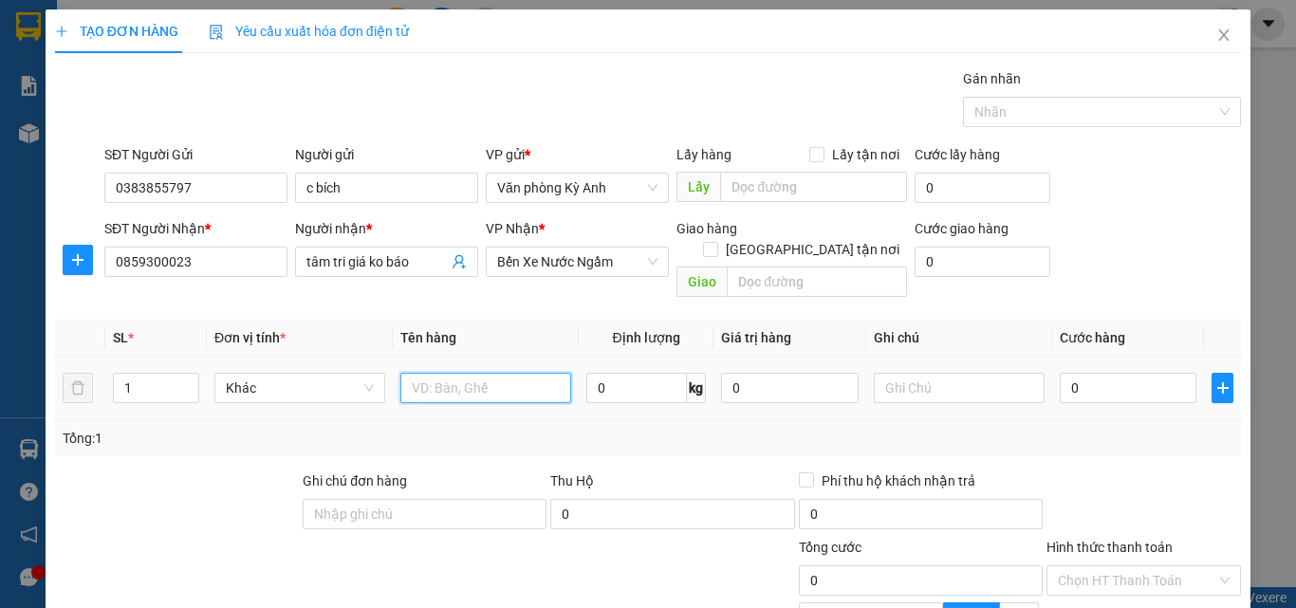
click at [469, 373] on input "text" at bounding box center [485, 388] width 171 height 30
click at [635, 260] on span "Bến Xe Nước Ngầm" at bounding box center [577, 262] width 160 height 28
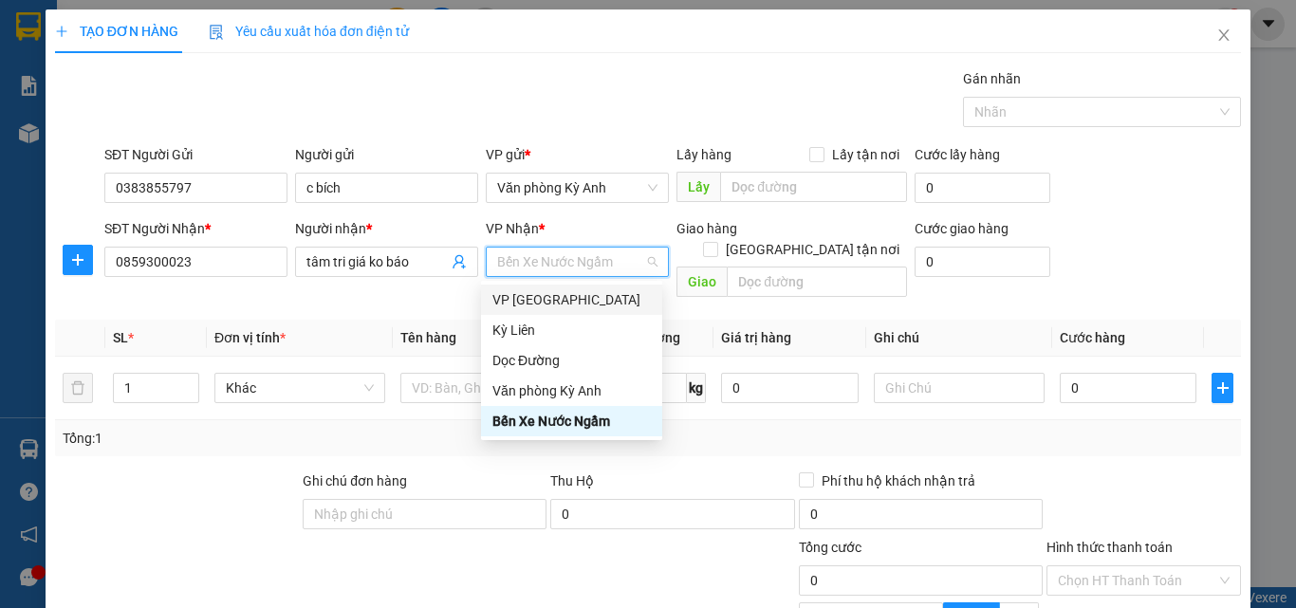
click at [570, 304] on div "VP [GEOGRAPHIC_DATA]" at bounding box center [571, 299] width 158 height 21
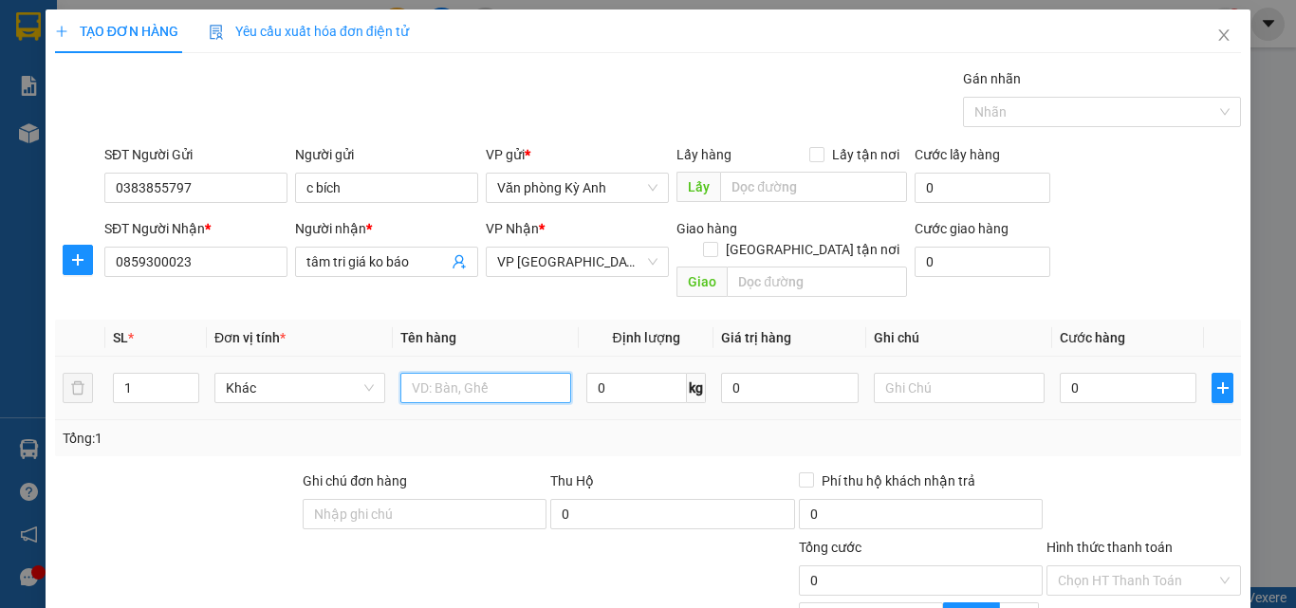
click at [508, 373] on input "text" at bounding box center [485, 388] width 171 height 30
type input "1 xop 1 bi"
click at [1104, 384] on div "0" at bounding box center [1128, 388] width 137 height 38
click at [1108, 373] on input "0" at bounding box center [1128, 388] width 137 height 30
type input "1"
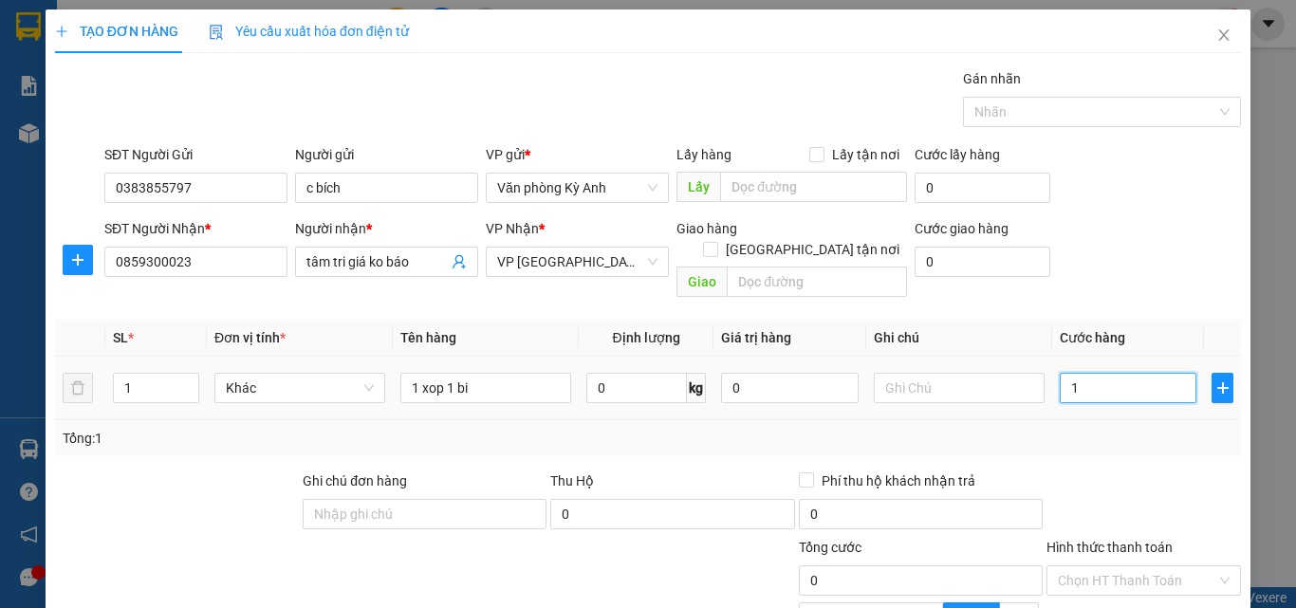
type input "1"
type input "10"
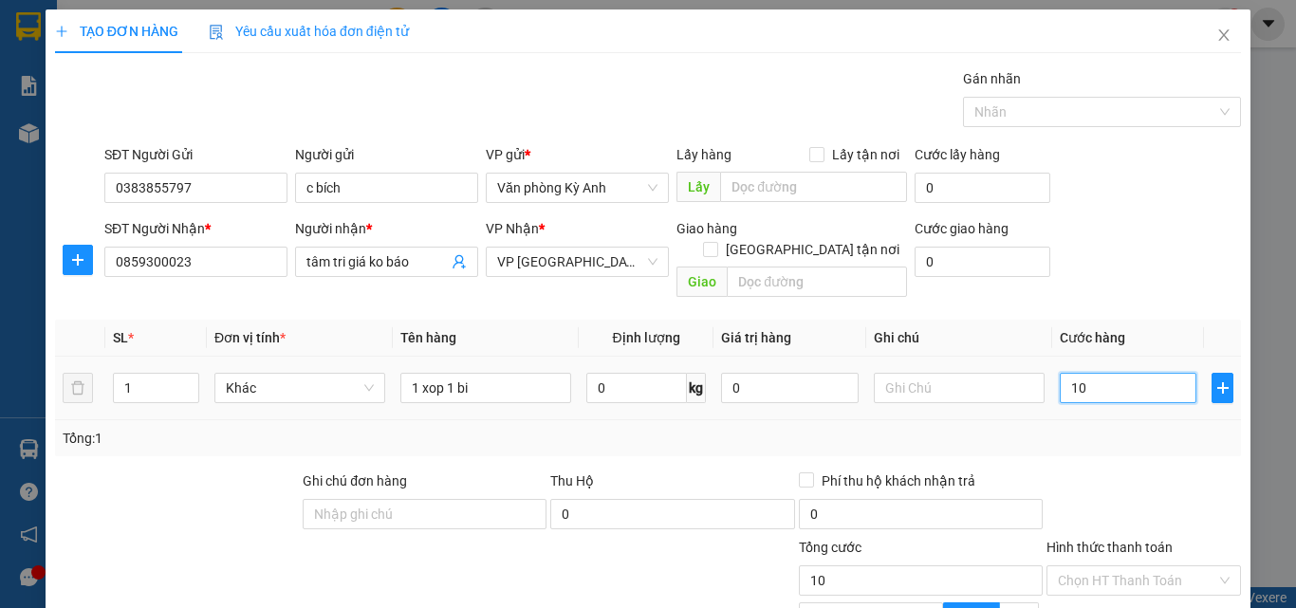
type input "100"
type input "1.000"
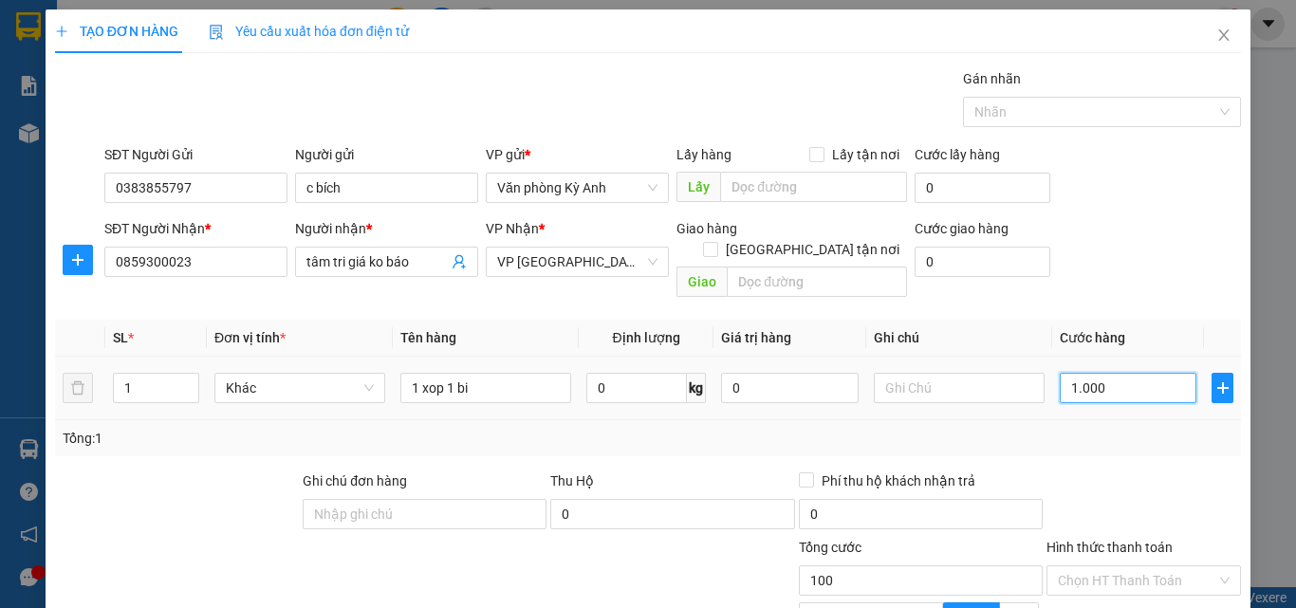
type input "1.000"
type input "10.000"
type input "100.000"
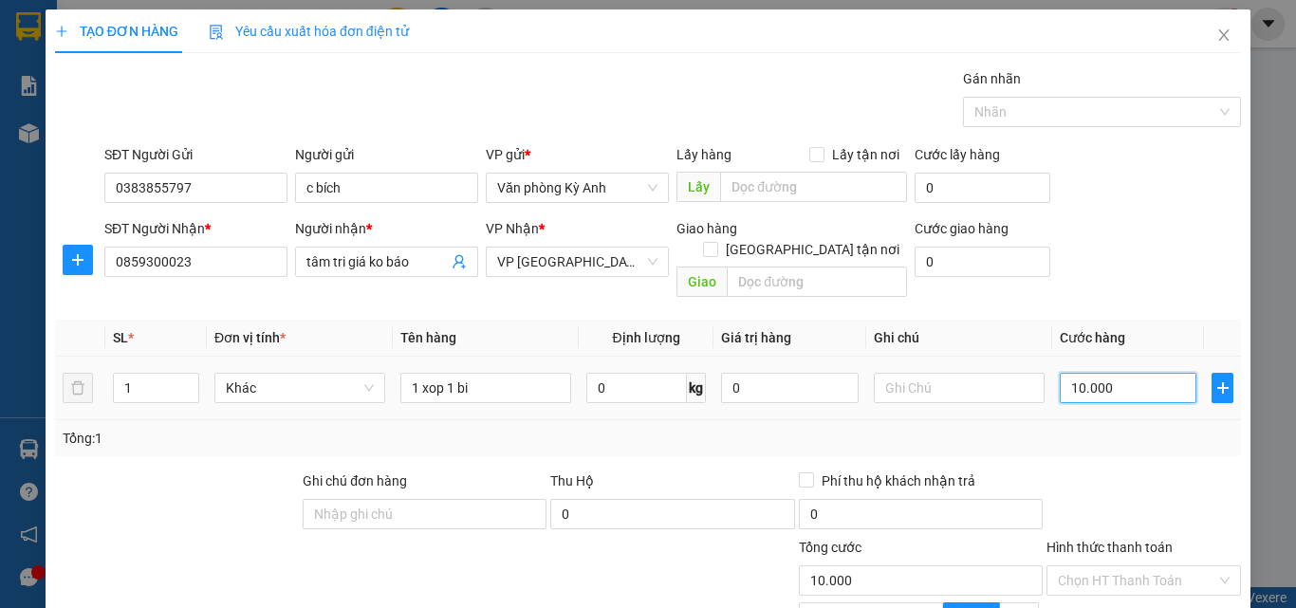
type input "100.000"
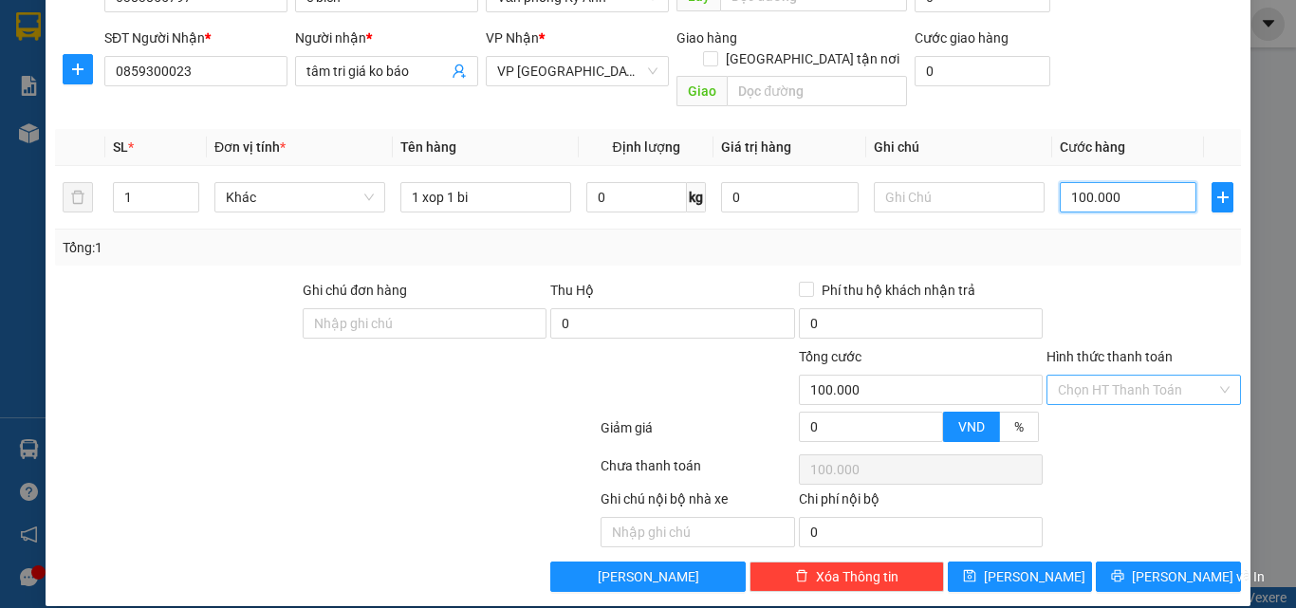
type input "100.000"
click at [1079, 377] on input "Hình thức thanh toán" at bounding box center [1137, 390] width 158 height 28
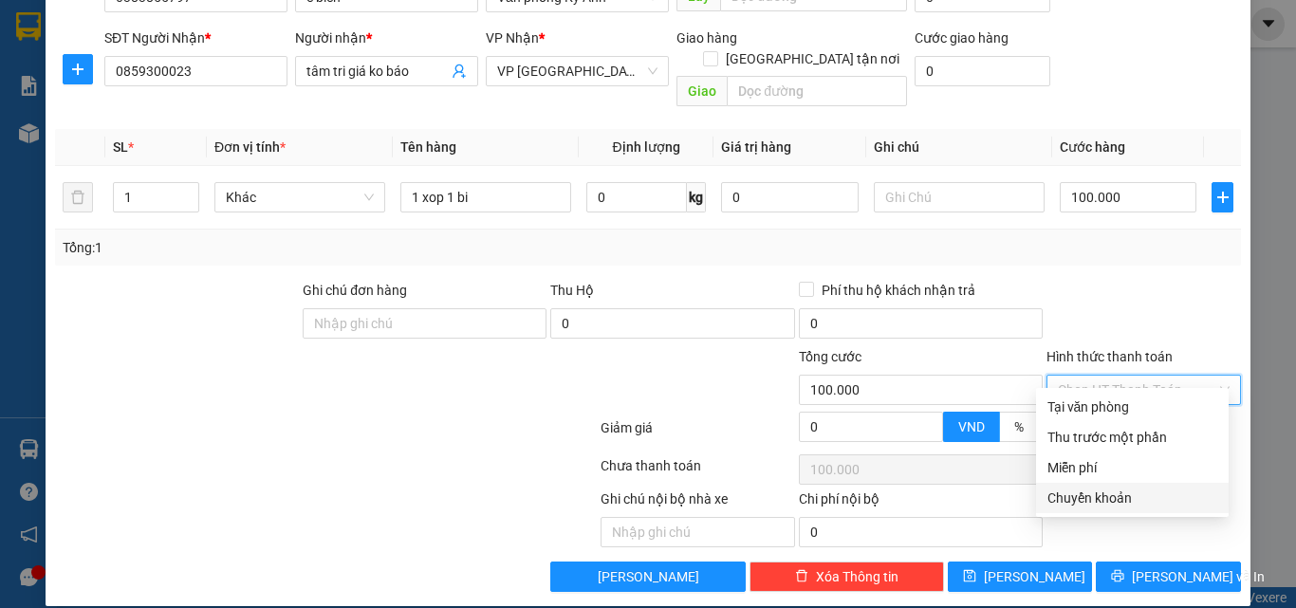
click at [1079, 490] on div "Chuyển khoản" at bounding box center [1132, 498] width 170 height 21
type input "0"
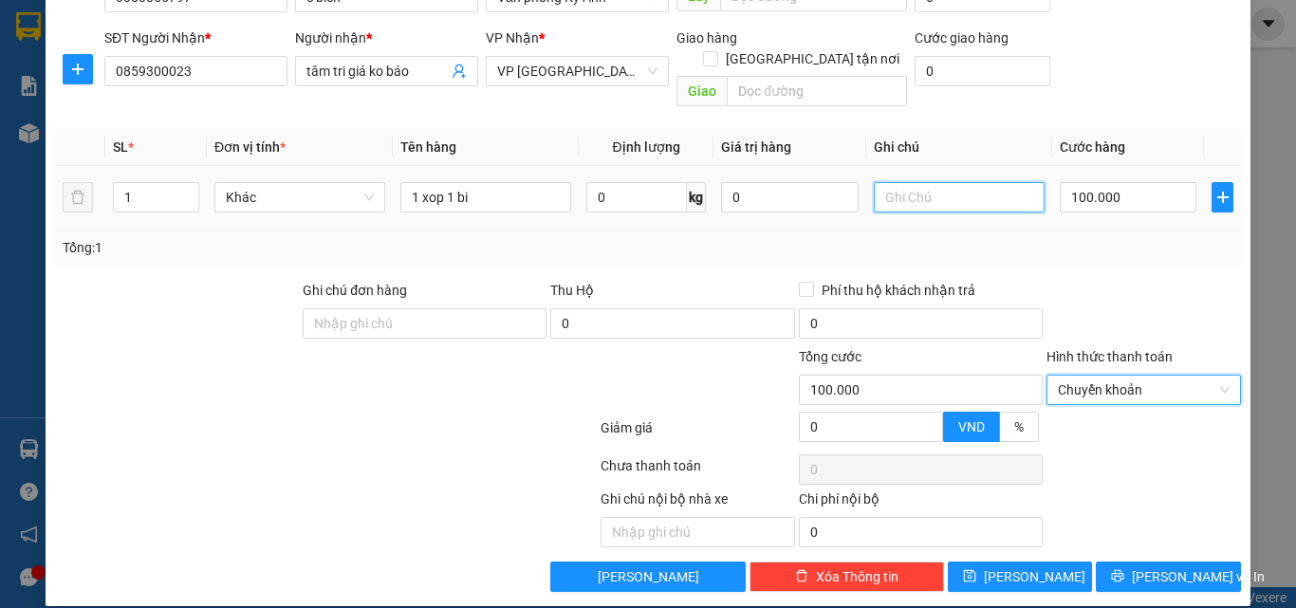
click at [922, 182] on input "text" at bounding box center [959, 197] width 171 height 30
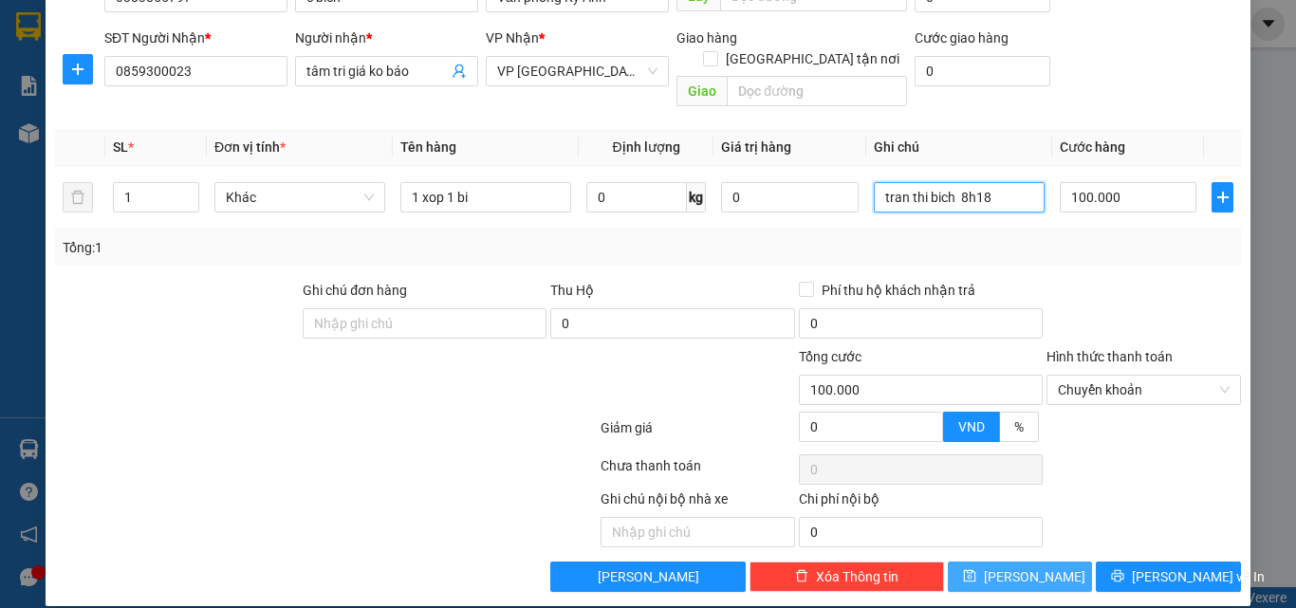
type input "tran thi bich 8h18"
drag, startPoint x: 1064, startPoint y: 563, endPoint x: 1068, endPoint y: 475, distance: 87.4
click at [1062, 562] on button "[PERSON_NAME]" at bounding box center [1020, 577] width 145 height 30
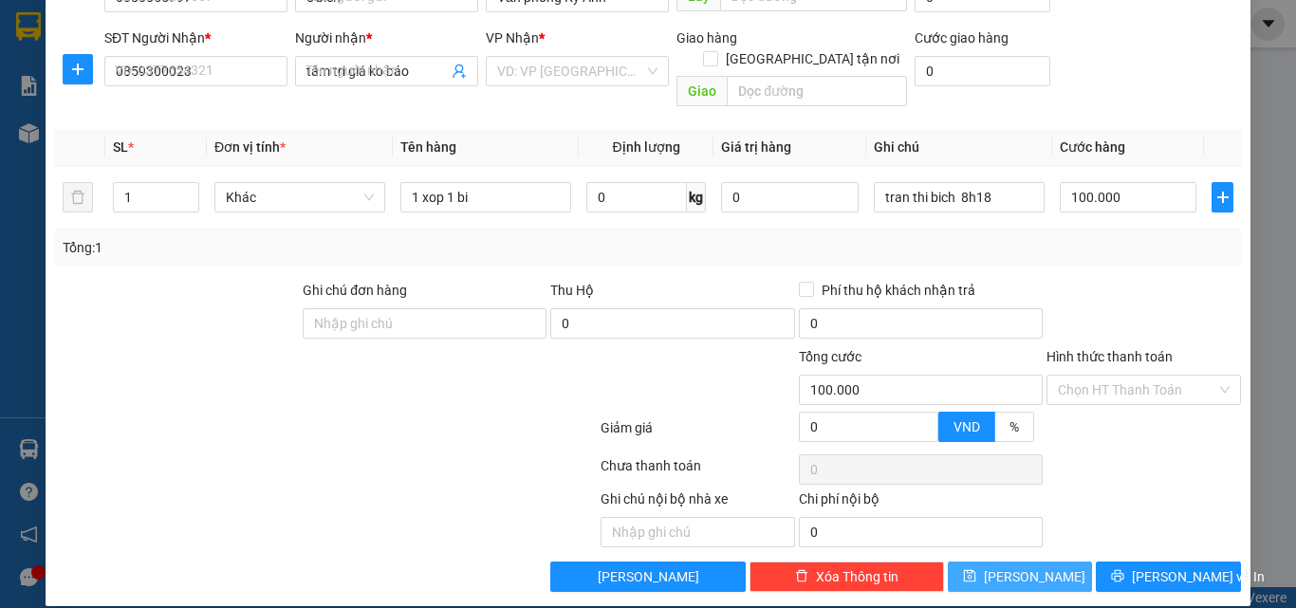
type input "0"
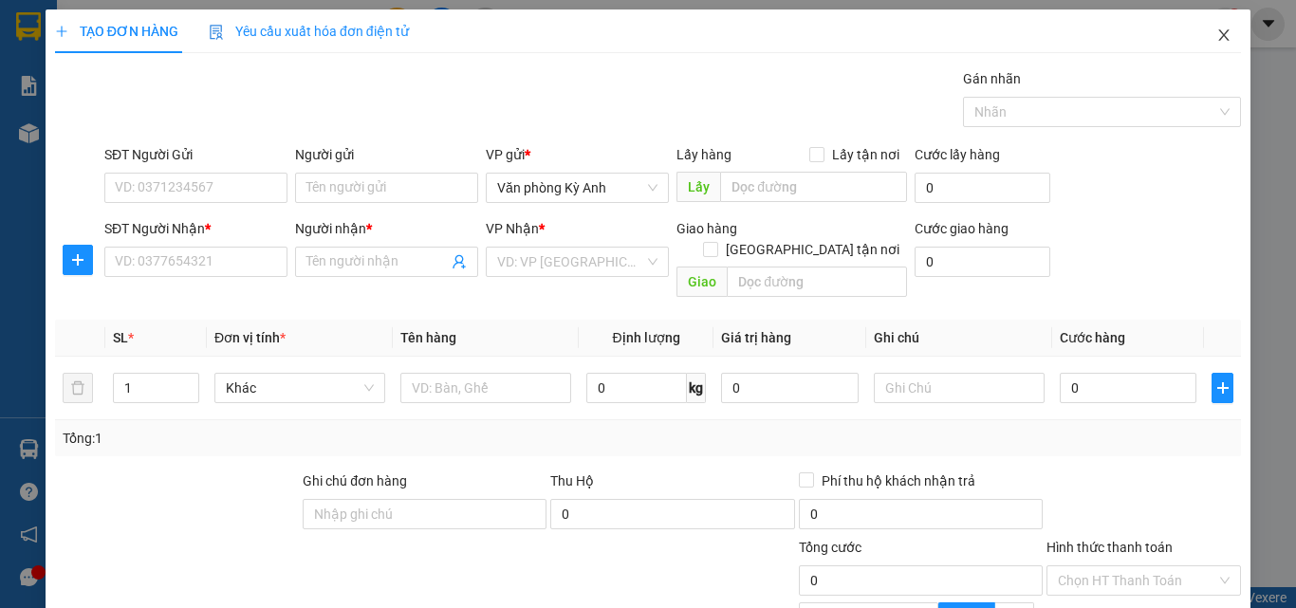
click at [1216, 21] on span "Close" at bounding box center [1223, 35] width 53 height 53
